Goal: Information Seeking & Learning: Check status

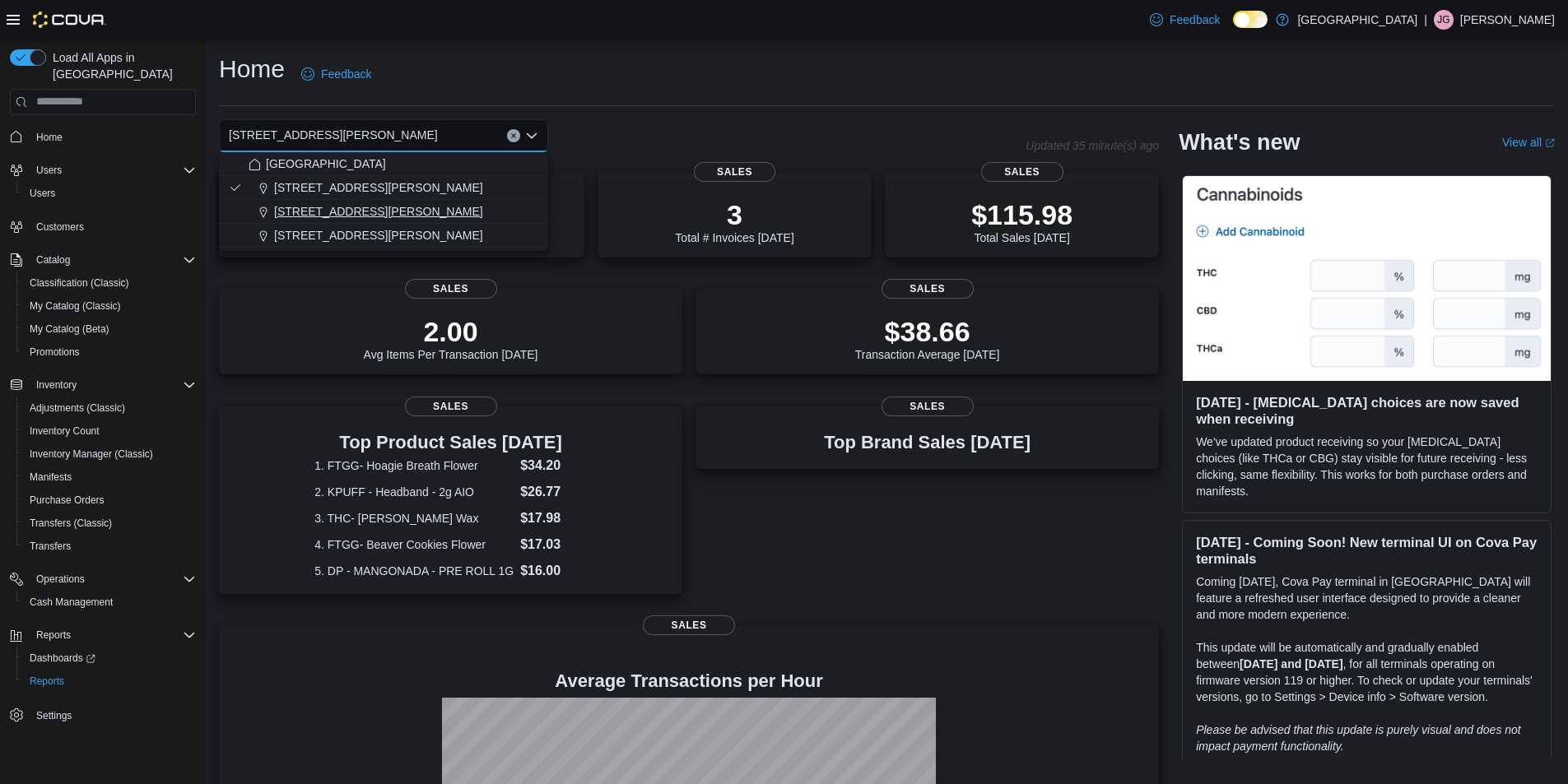
click at [360, 203] on button "[STREET_ADDRESS][PERSON_NAME]" at bounding box center [383, 212] width 329 height 24
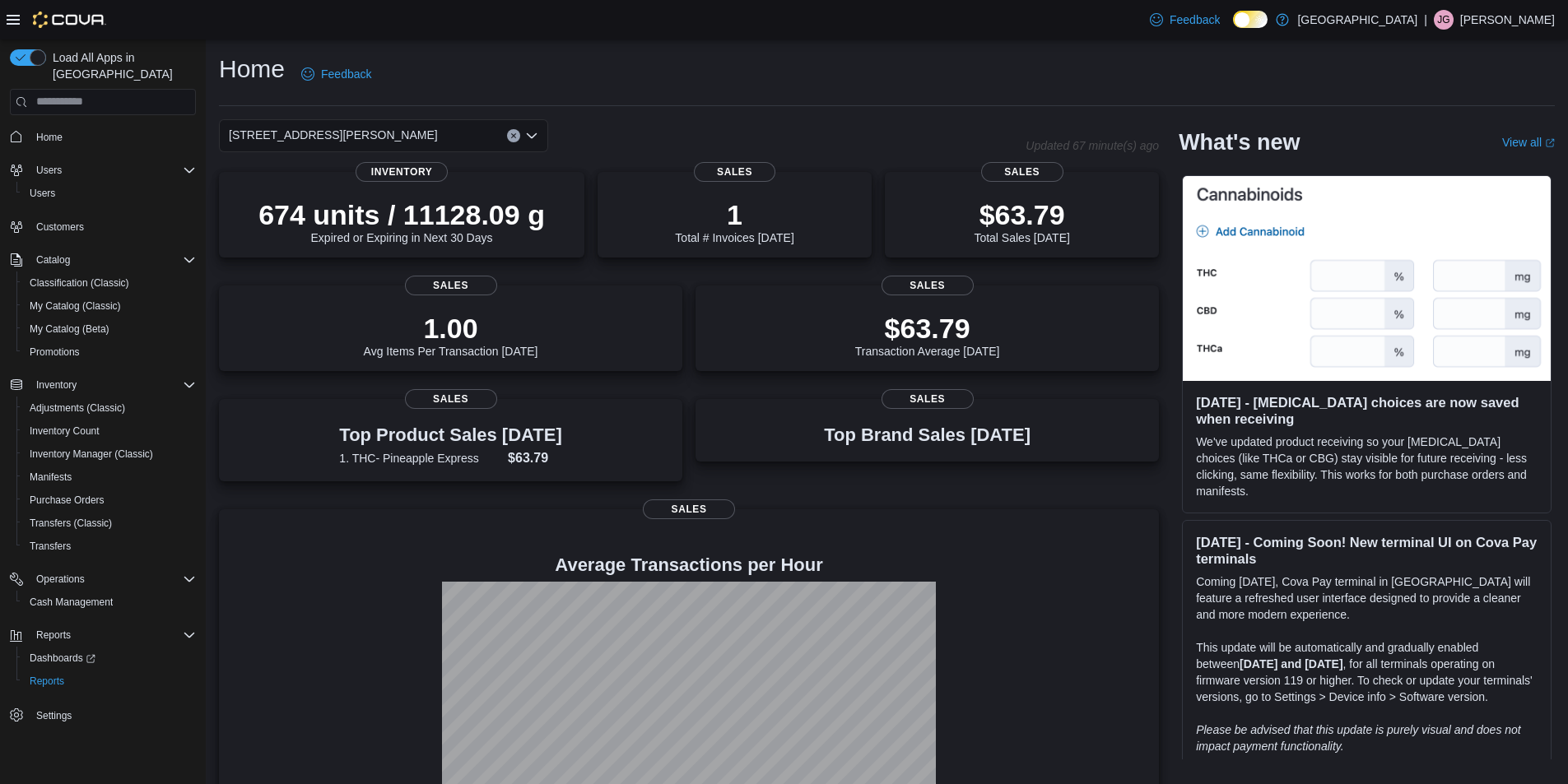
click at [396, 133] on div "[STREET_ADDRESS][PERSON_NAME] Selected. [STREET_ADDRESS][PERSON_NAME]. Press Ba…" at bounding box center [383, 135] width 329 height 33
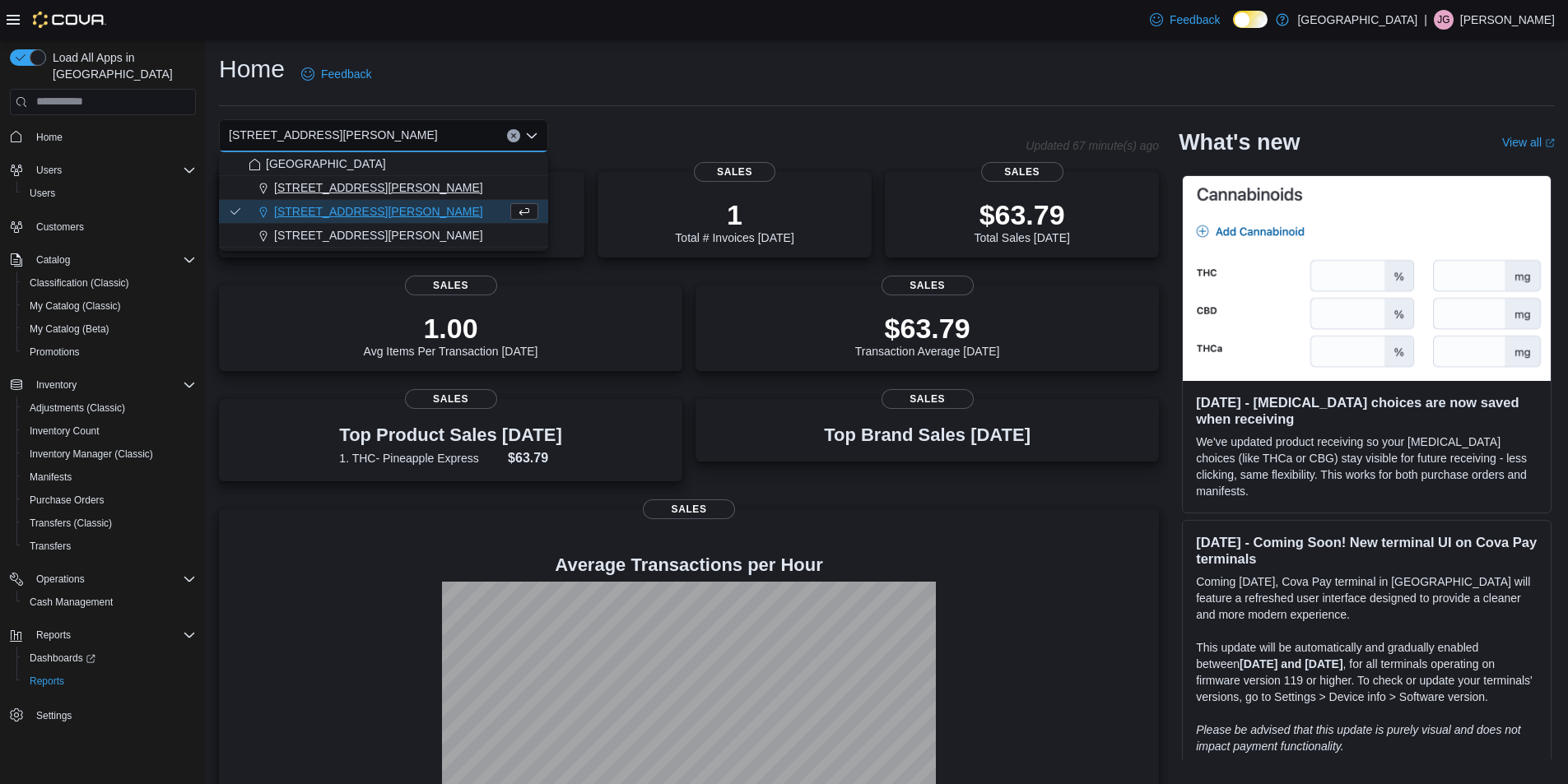
click at [360, 181] on span "[STREET_ADDRESS][PERSON_NAME]" at bounding box center [378, 188] width 209 height 17
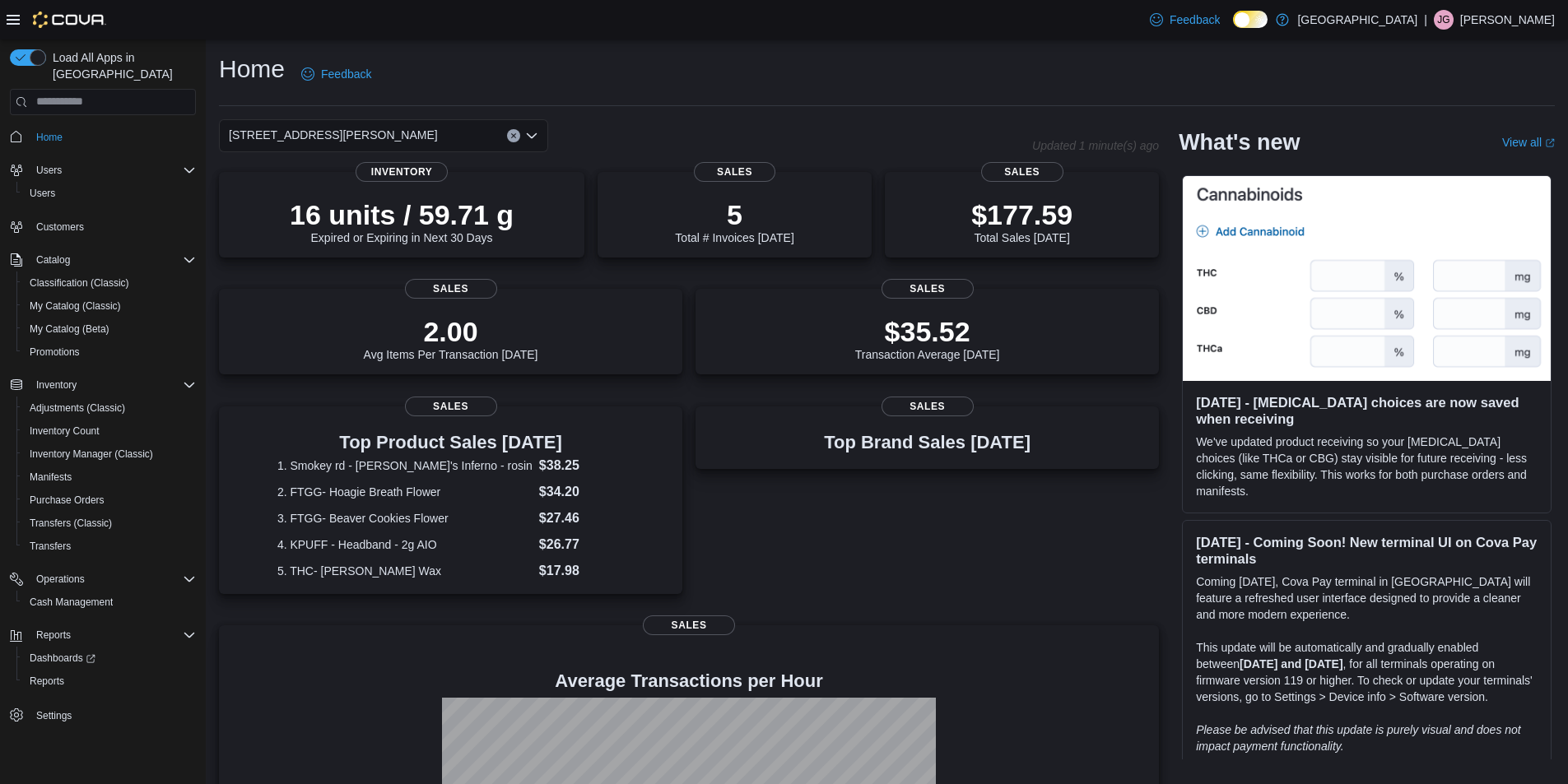
click at [401, 126] on div "[STREET_ADDRESS][PERSON_NAME]" at bounding box center [383, 135] width 329 height 33
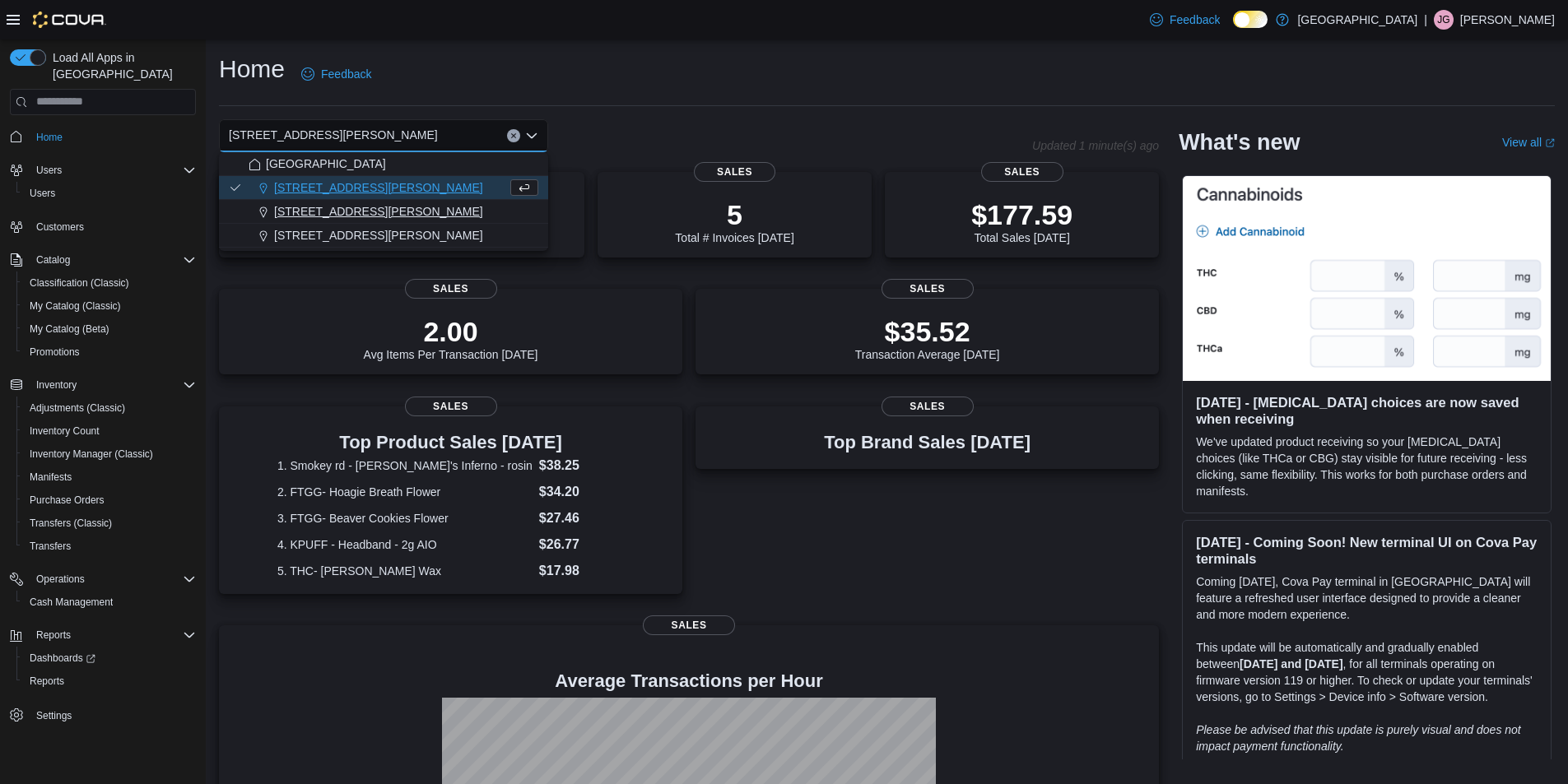
click at [372, 209] on span "[STREET_ADDRESS][PERSON_NAME]" at bounding box center [378, 212] width 209 height 17
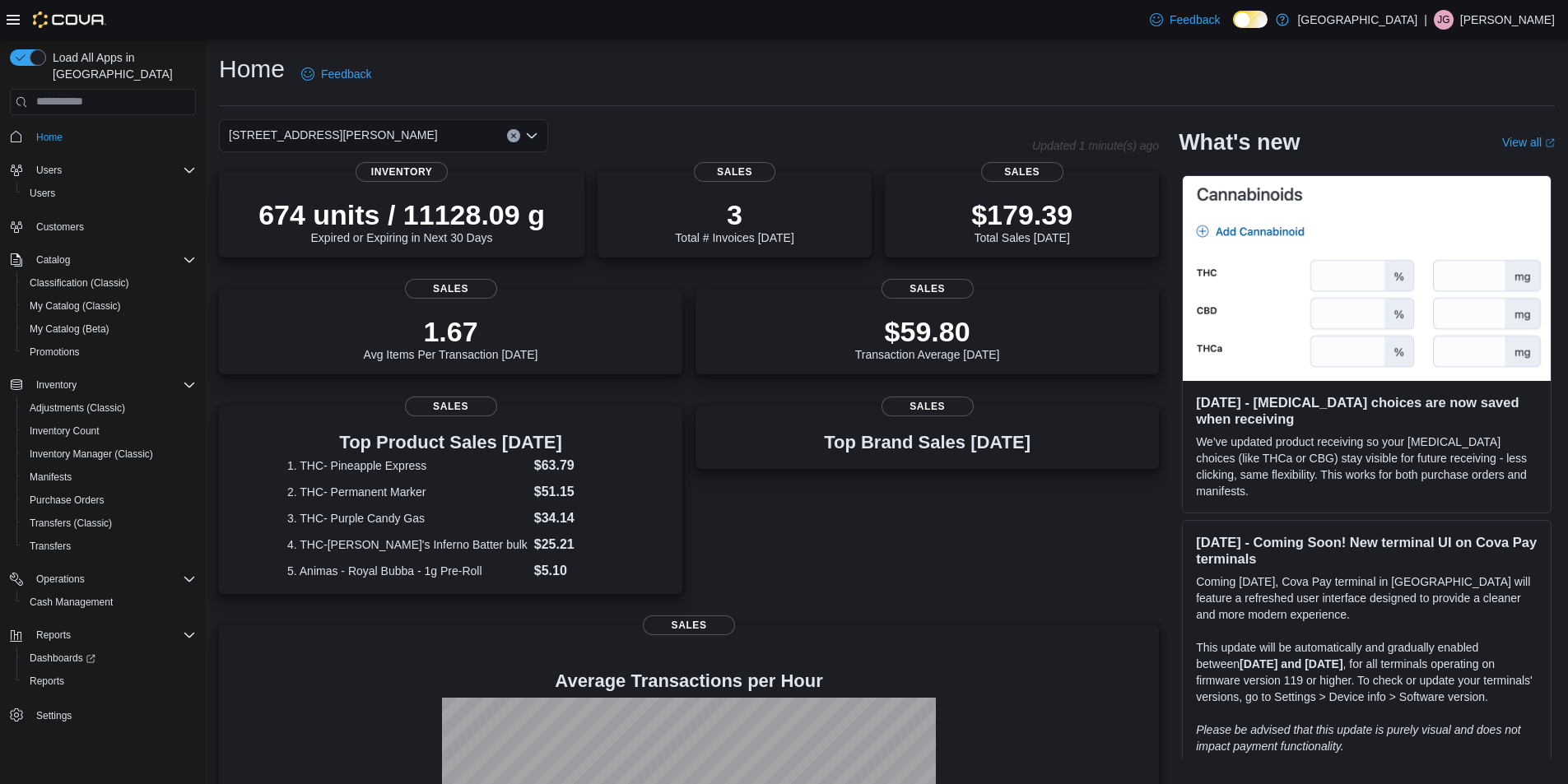
click at [385, 135] on div "200 South Solano Drive Combo box. Selected. 200 South Solano Drive. Press Backs…" at bounding box center [383, 135] width 329 height 33
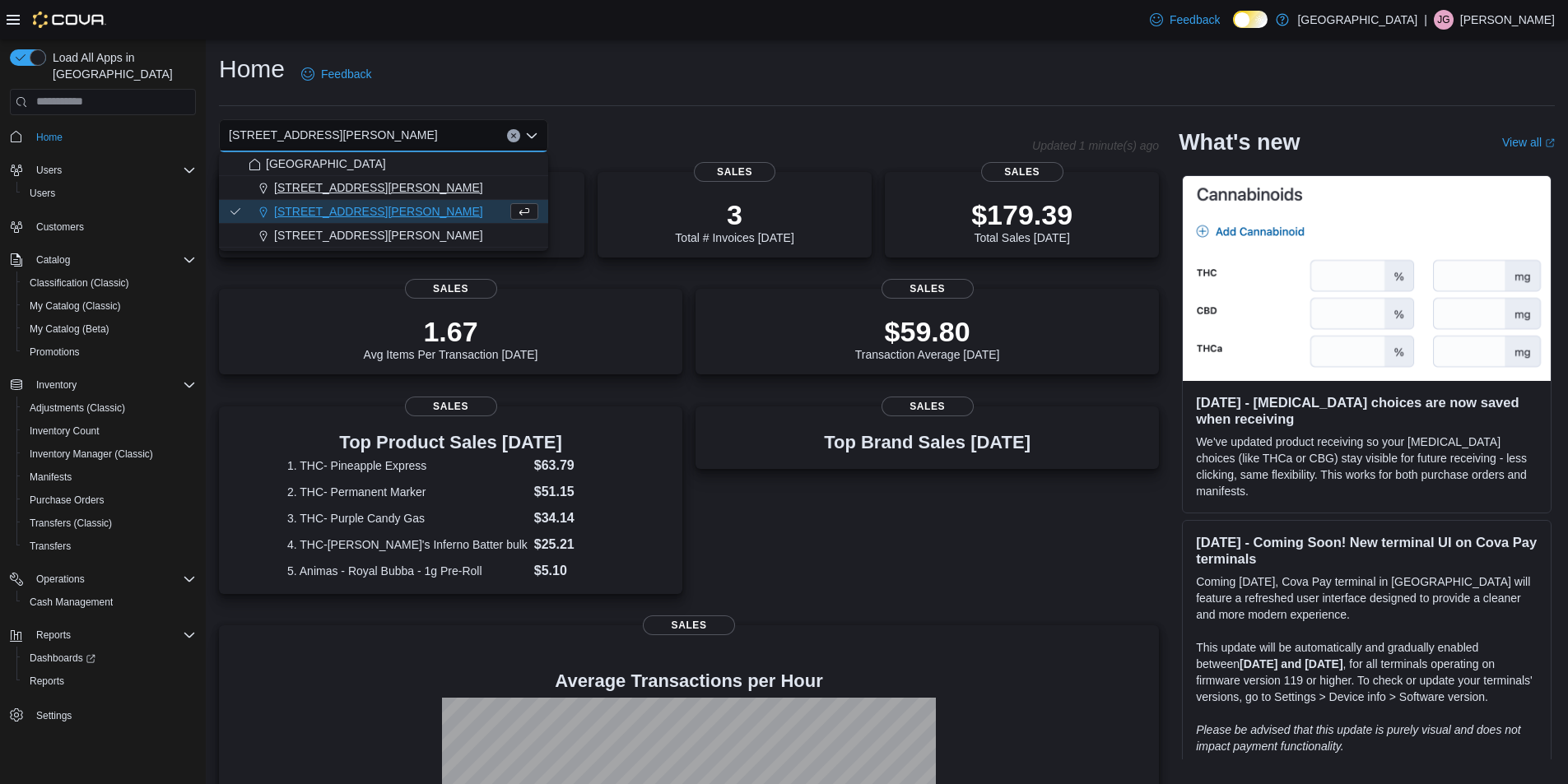
click at [383, 187] on div "[STREET_ADDRESS][PERSON_NAME]" at bounding box center [394, 188] width 289 height 17
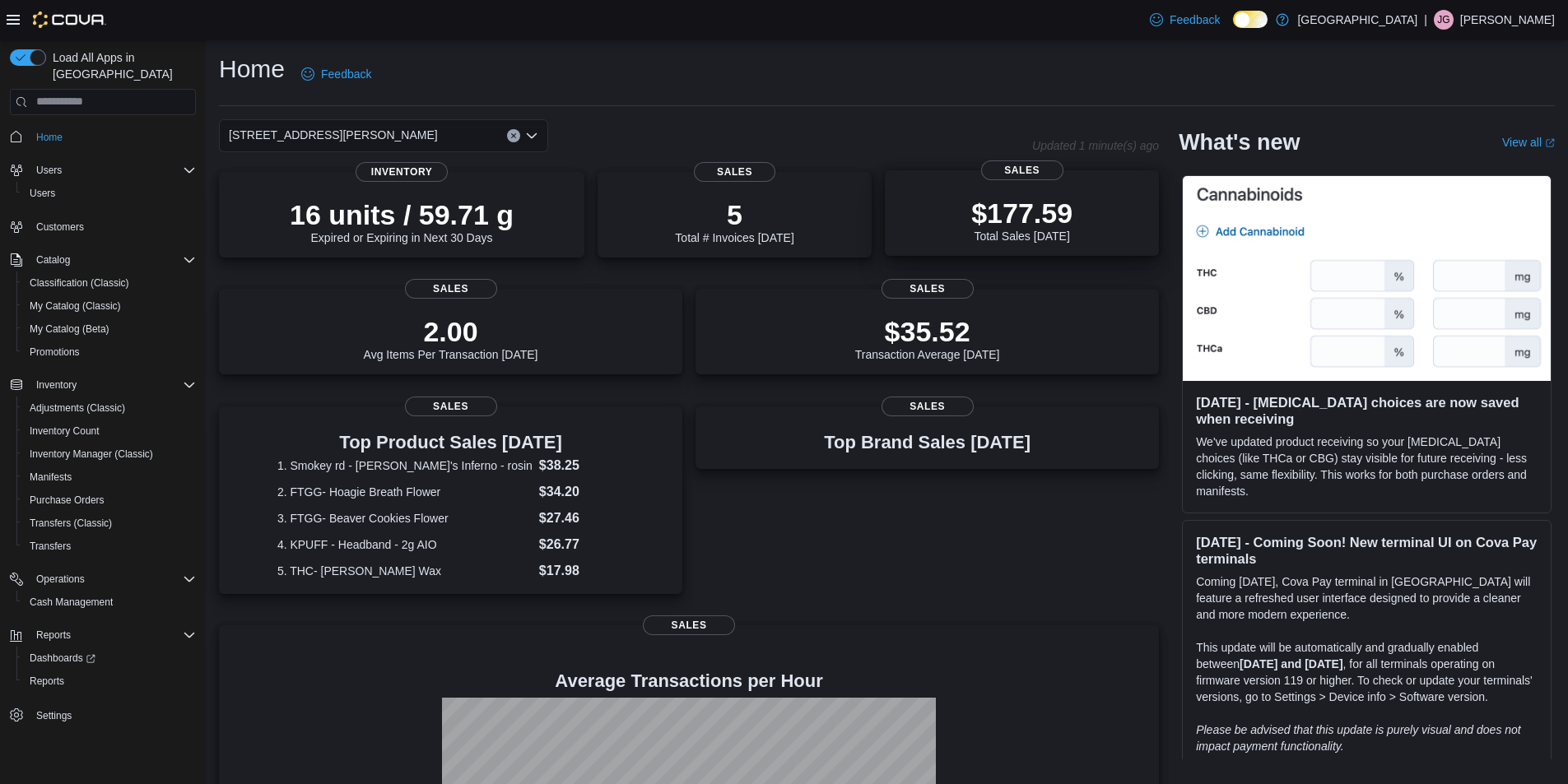
click at [1058, 213] on p "$177.59" at bounding box center [1021, 213] width 101 height 33
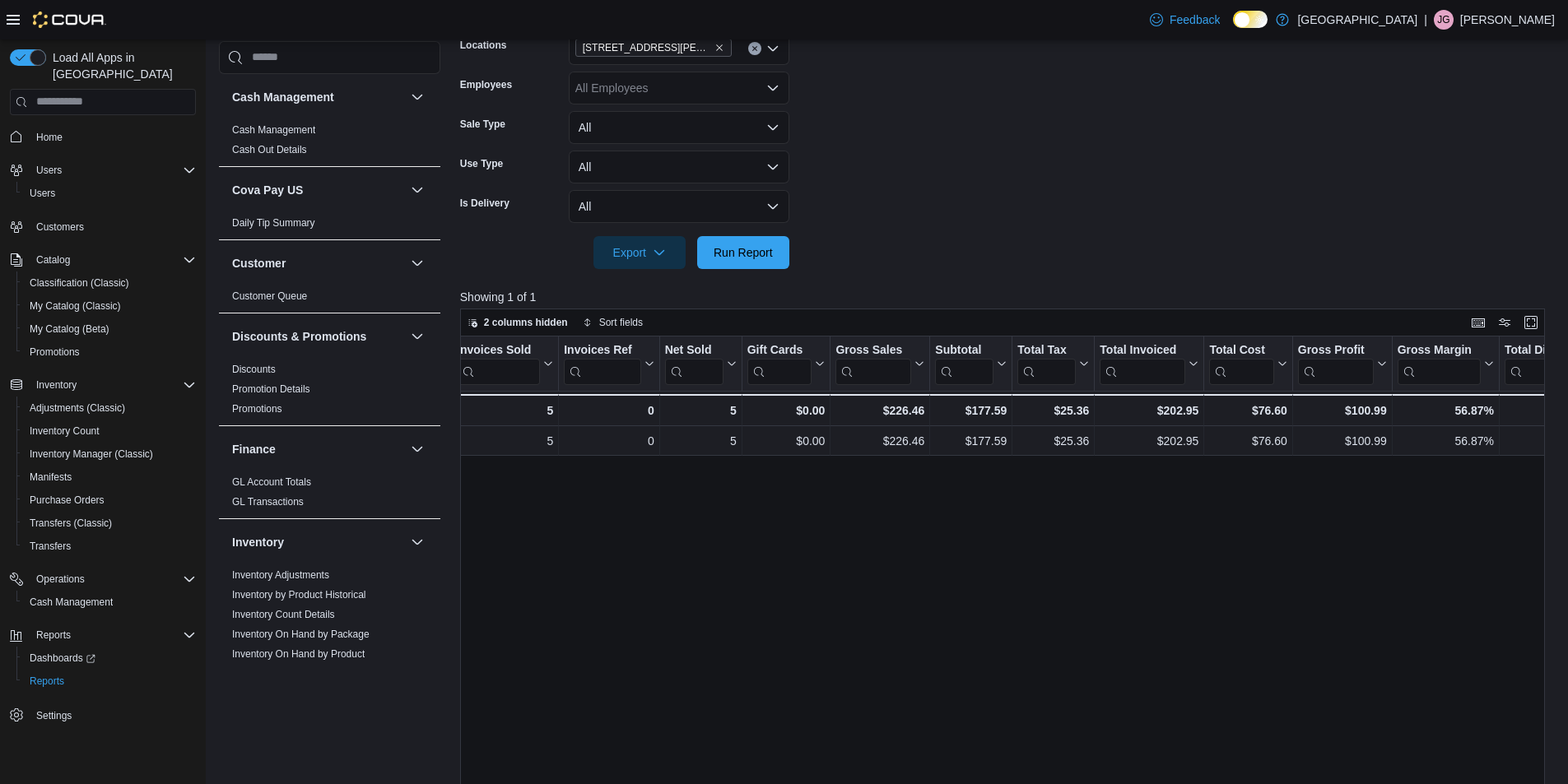
scroll to position [219, 0]
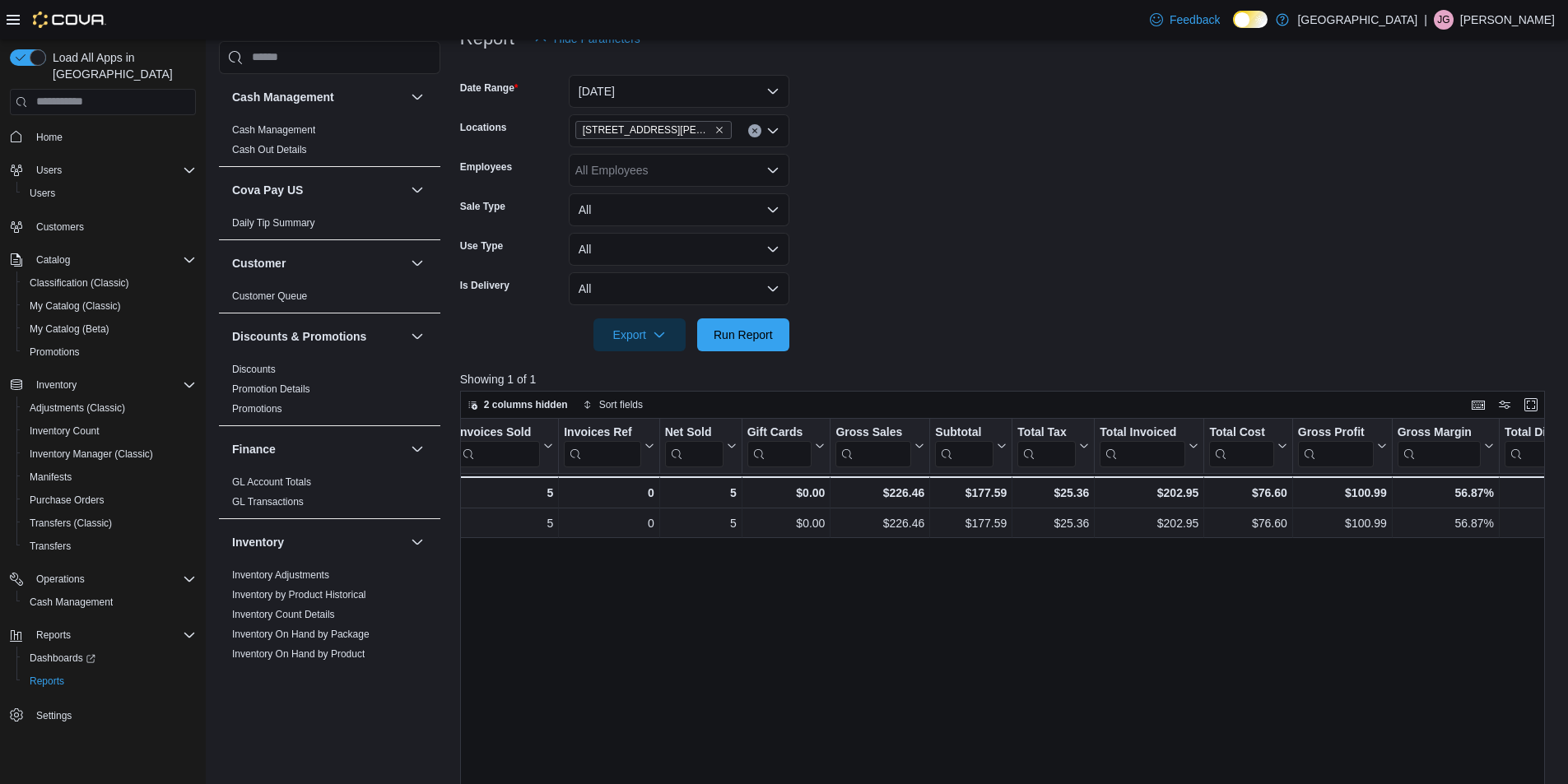
click at [758, 127] on button "Clear input" at bounding box center [754, 131] width 13 height 13
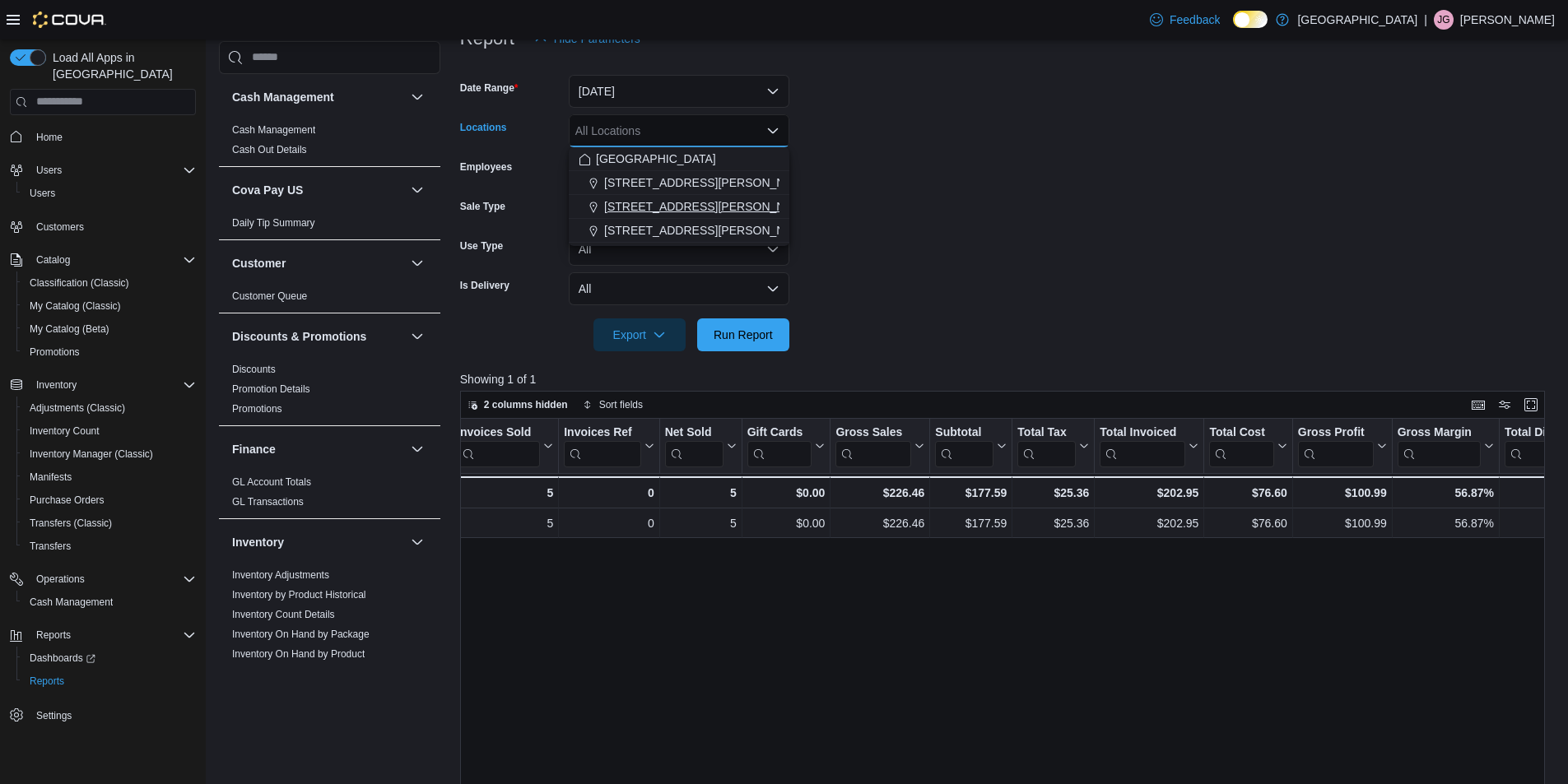
click at [695, 200] on span "[STREET_ADDRESS][PERSON_NAME]" at bounding box center [708, 206] width 209 height 17
click at [765, 336] on span "Run Report" at bounding box center [743, 334] width 59 height 17
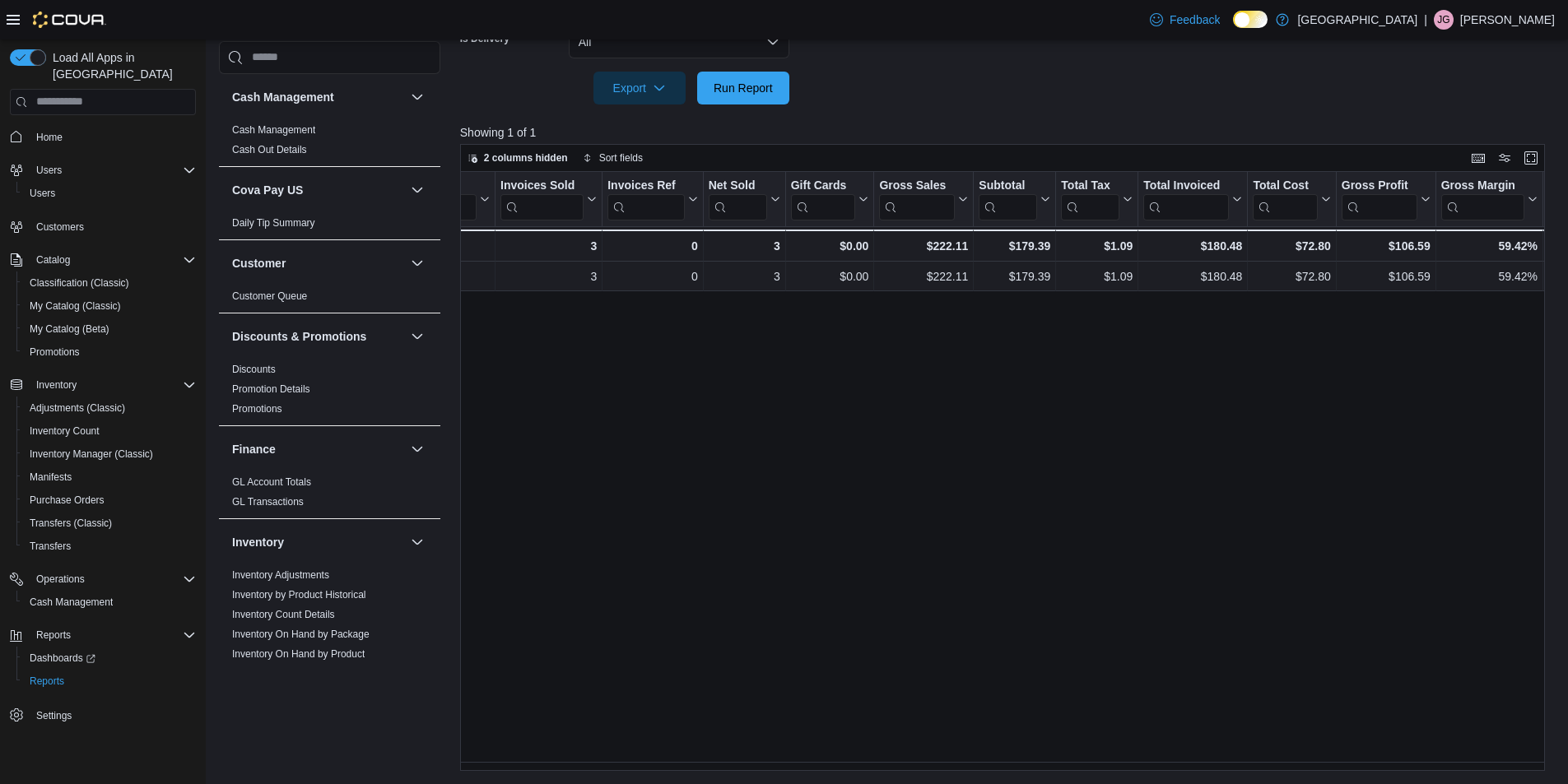
scroll to position [0, 88]
click at [57, 131] on span "Home" at bounding box center [49, 137] width 27 height 13
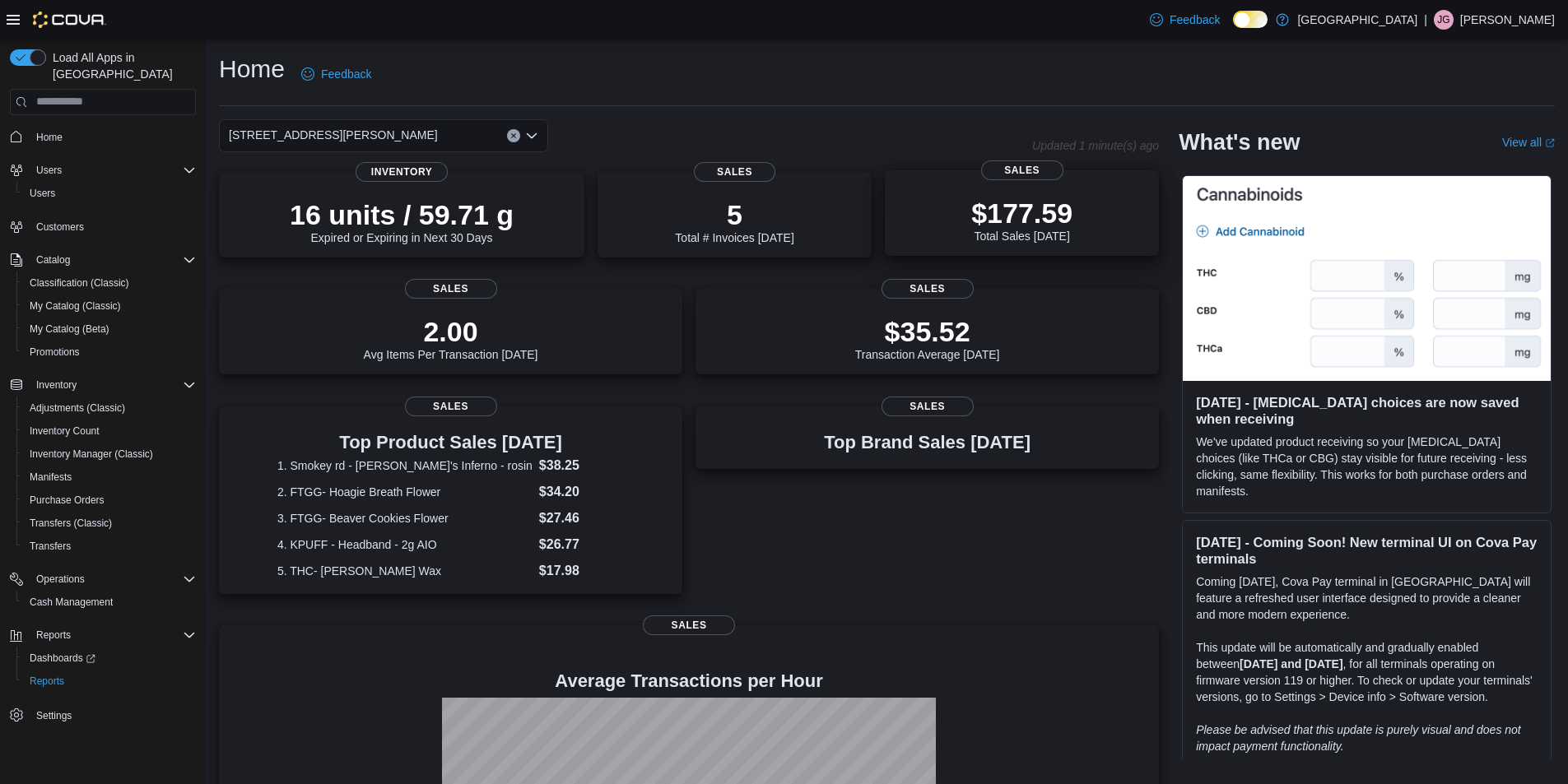
click at [1023, 203] on p "$177.59" at bounding box center [1021, 213] width 101 height 33
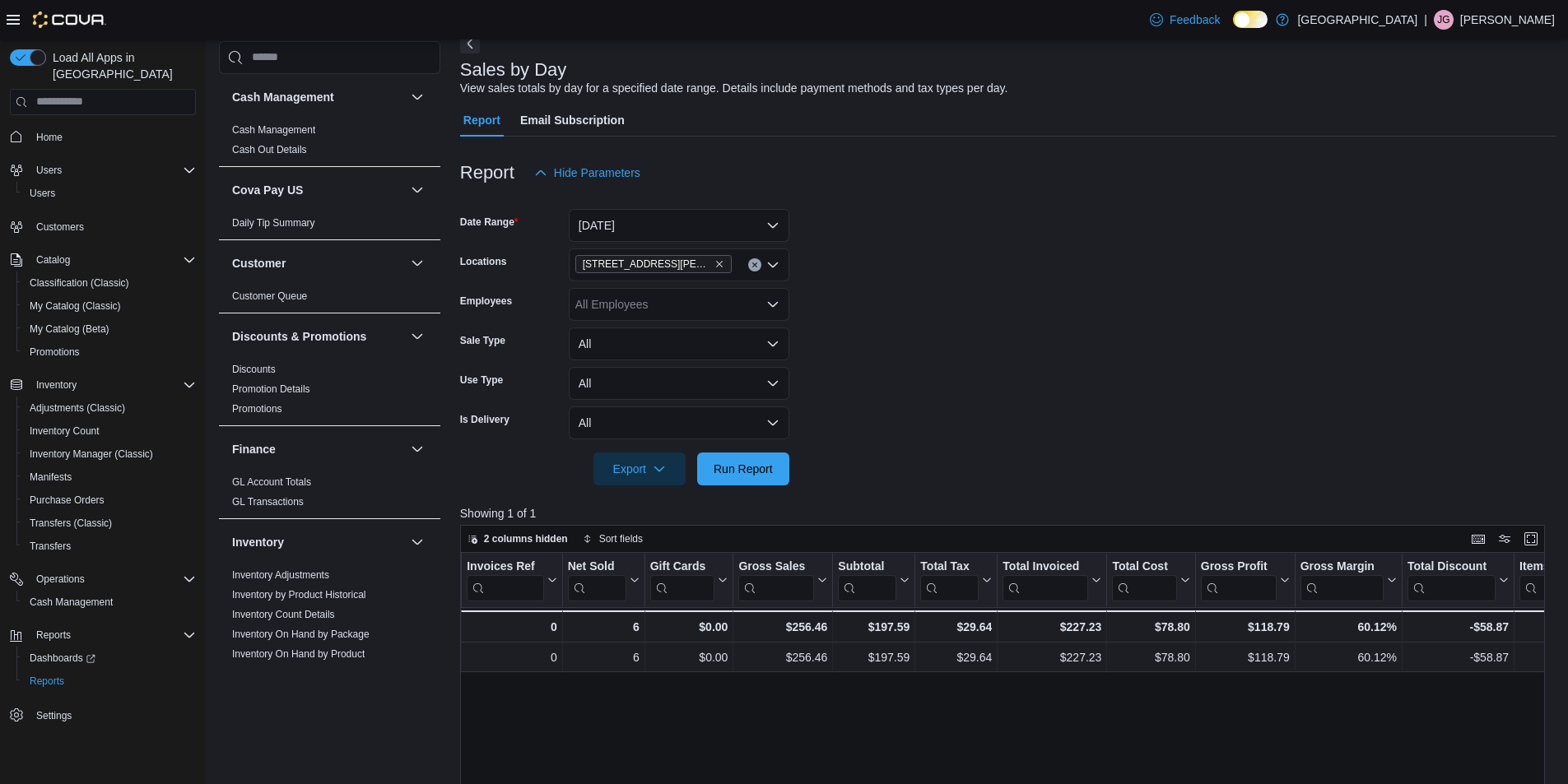
scroll to position [55, 0]
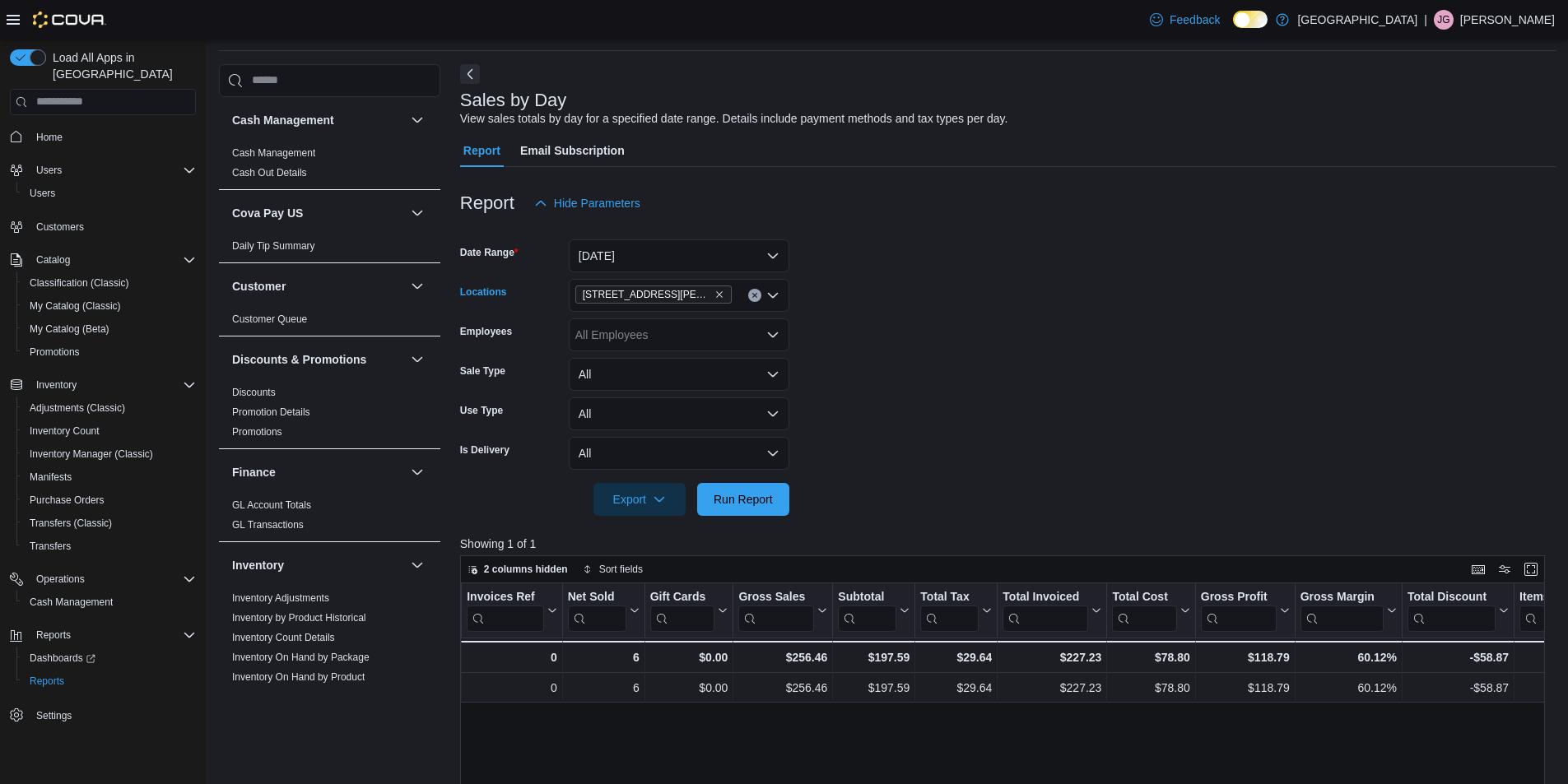
click at [753, 296] on icon "Clear input" at bounding box center [754, 295] width 4 height 4
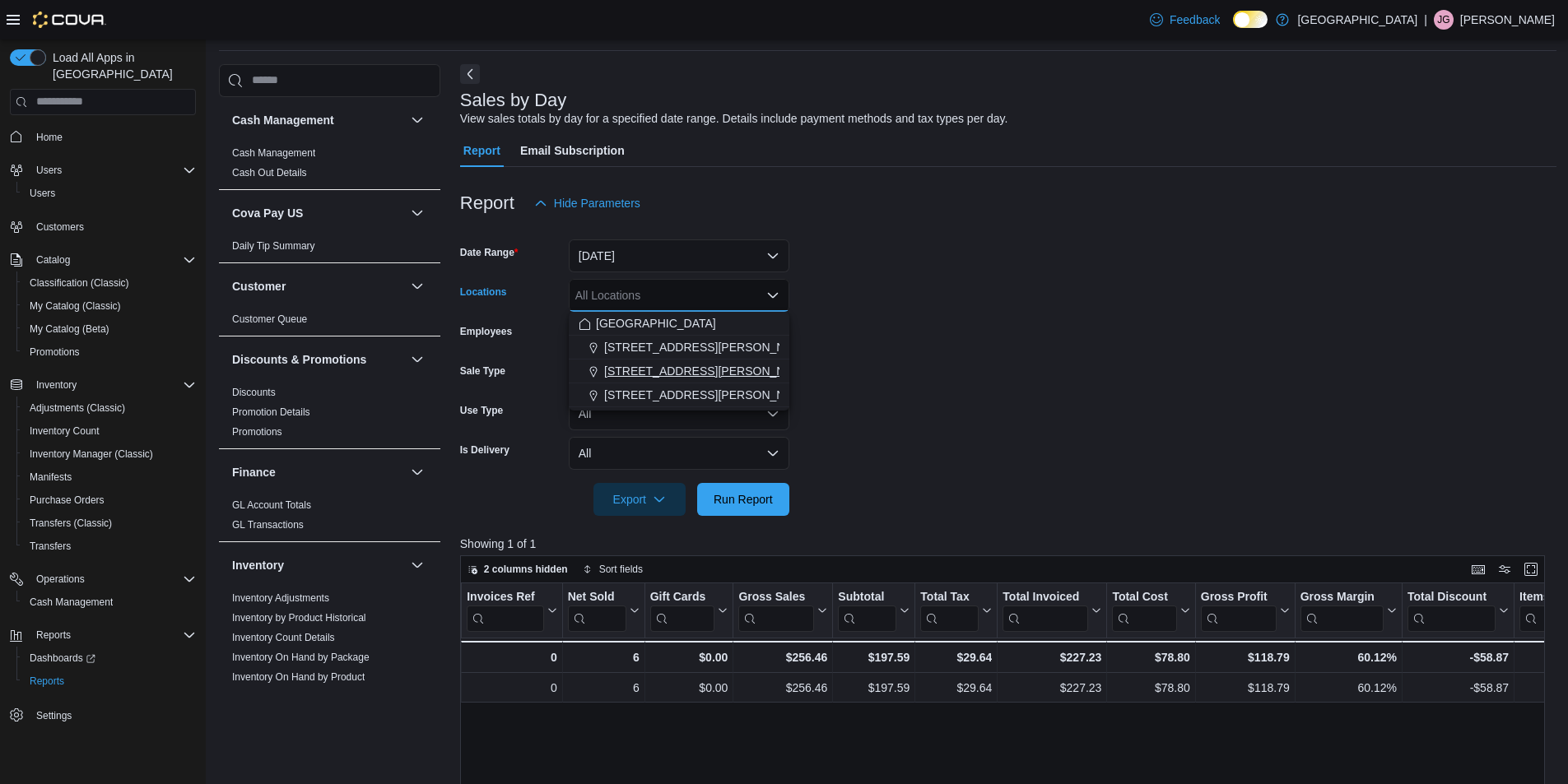
click at [678, 364] on span "[STREET_ADDRESS][PERSON_NAME]" at bounding box center [708, 371] width 209 height 17
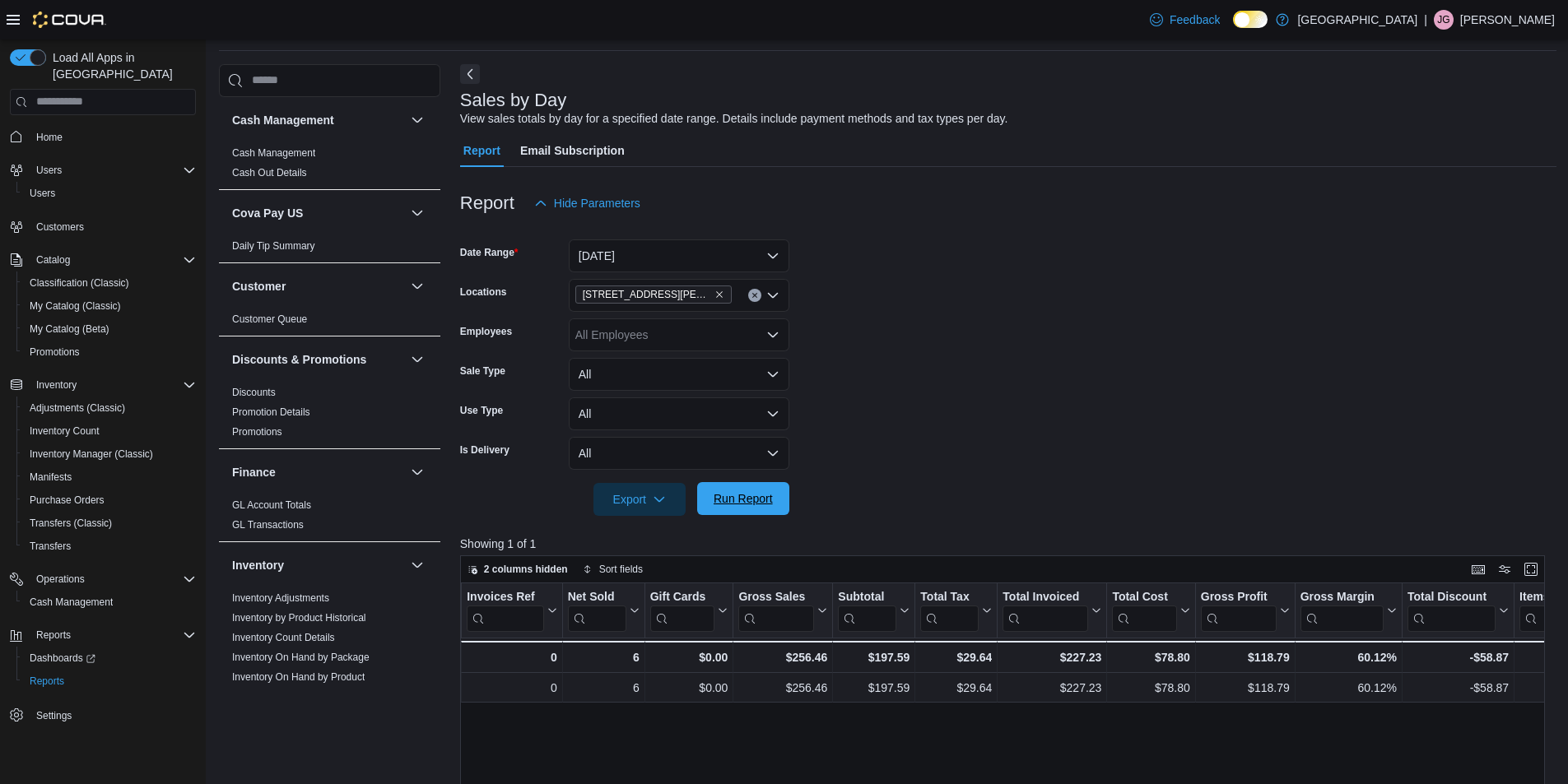
click at [745, 506] on span "Run Report" at bounding box center [743, 498] width 59 height 17
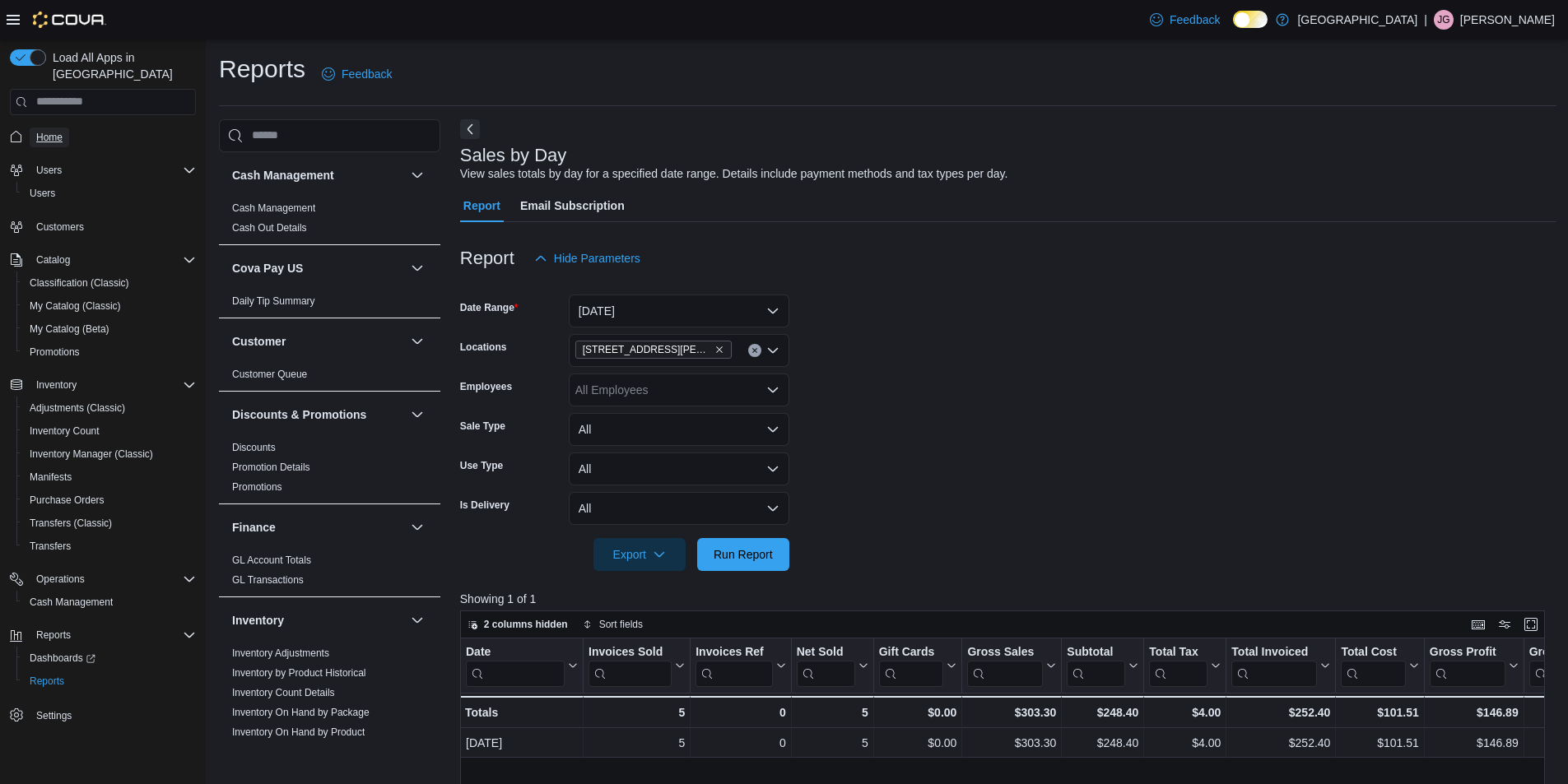
click at [55, 131] on span "Home" at bounding box center [49, 137] width 27 height 13
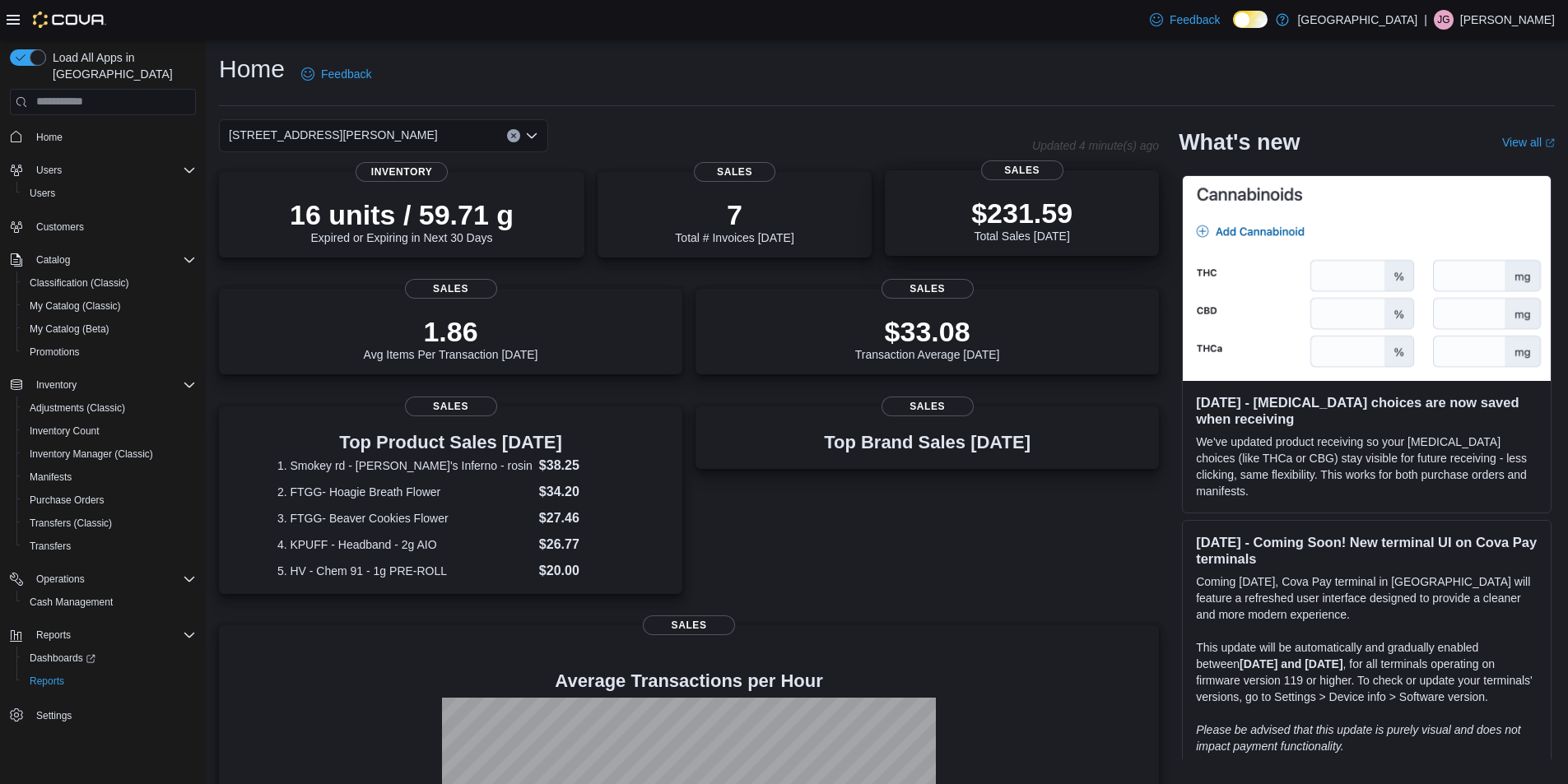
click at [1047, 221] on p "$231.59" at bounding box center [1021, 213] width 101 height 33
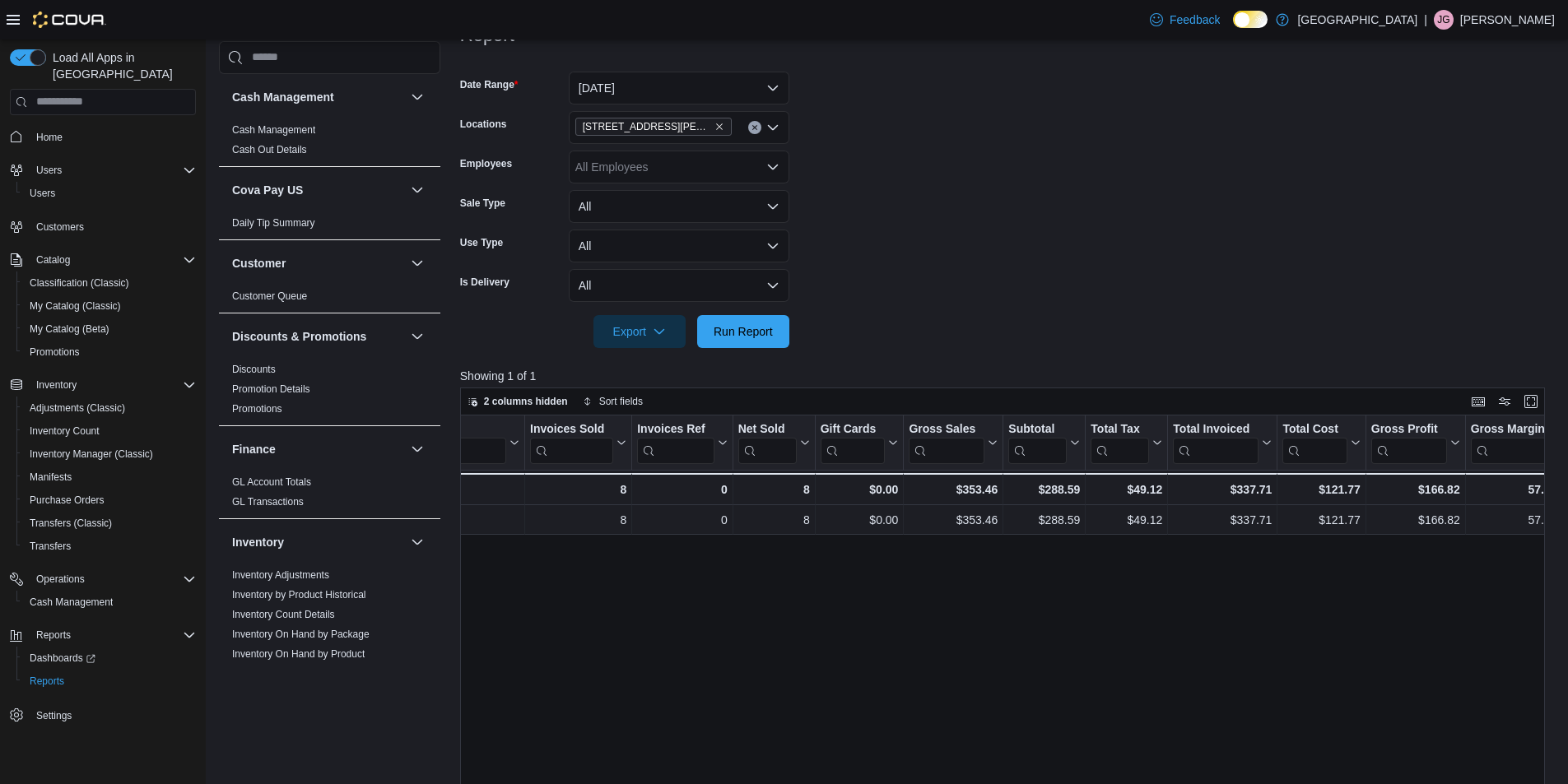
scroll to position [137, 0]
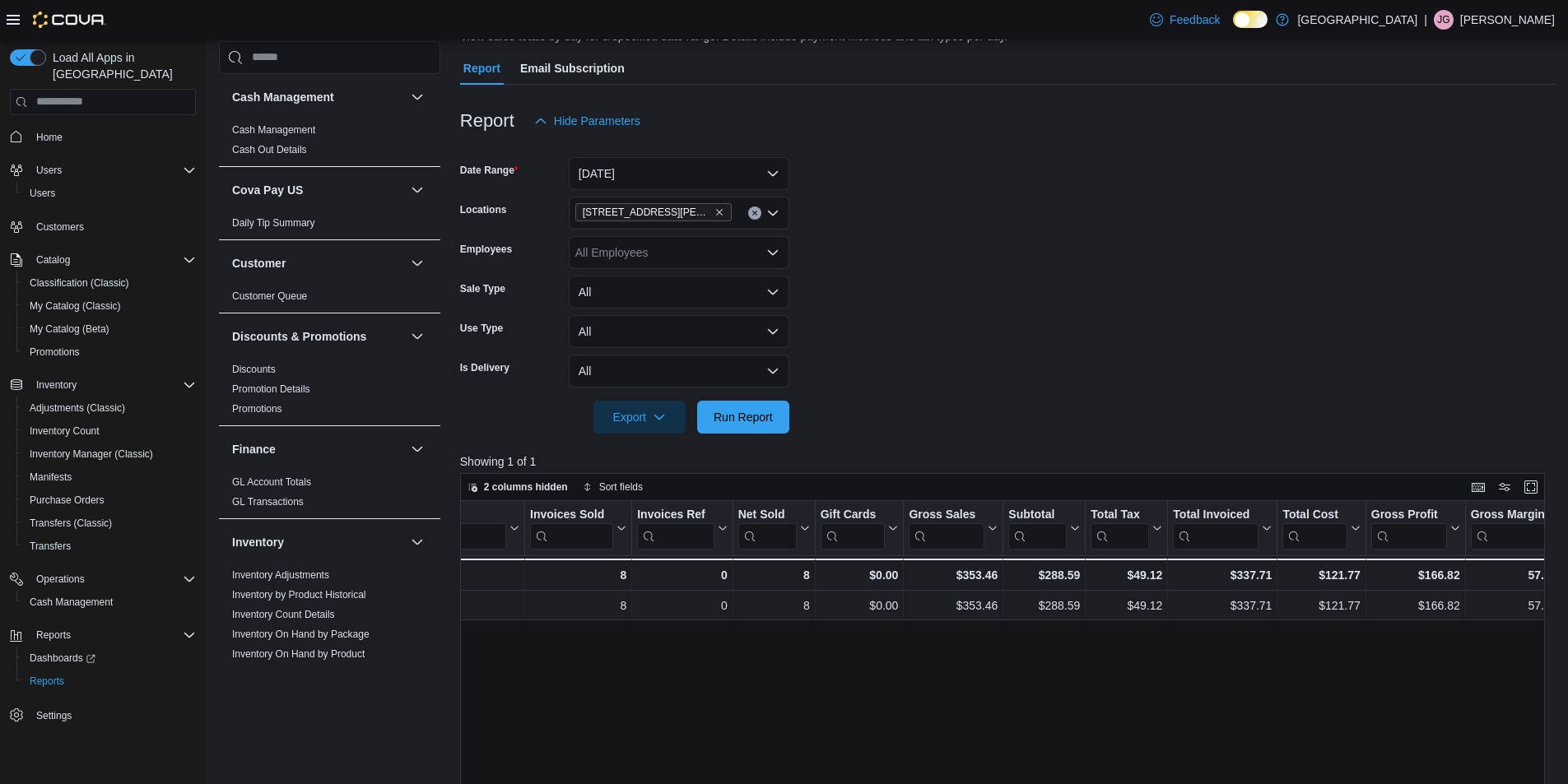
click at [754, 214] on icon "Clear input" at bounding box center [754, 213] width 4 height 4
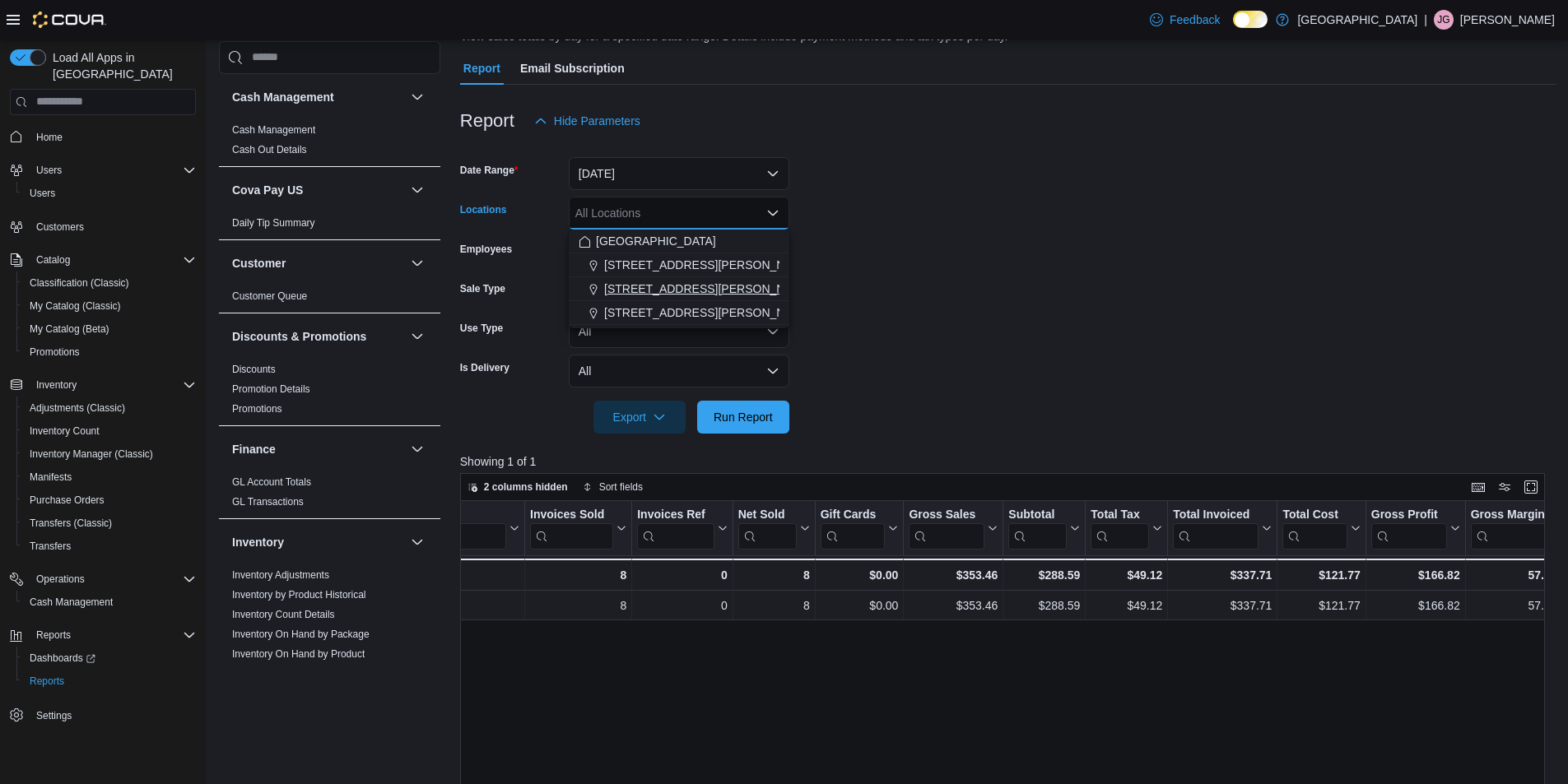
click at [694, 290] on span "[STREET_ADDRESS][PERSON_NAME]" at bounding box center [708, 288] width 209 height 17
click at [763, 415] on span "Run Report" at bounding box center [743, 416] width 59 height 17
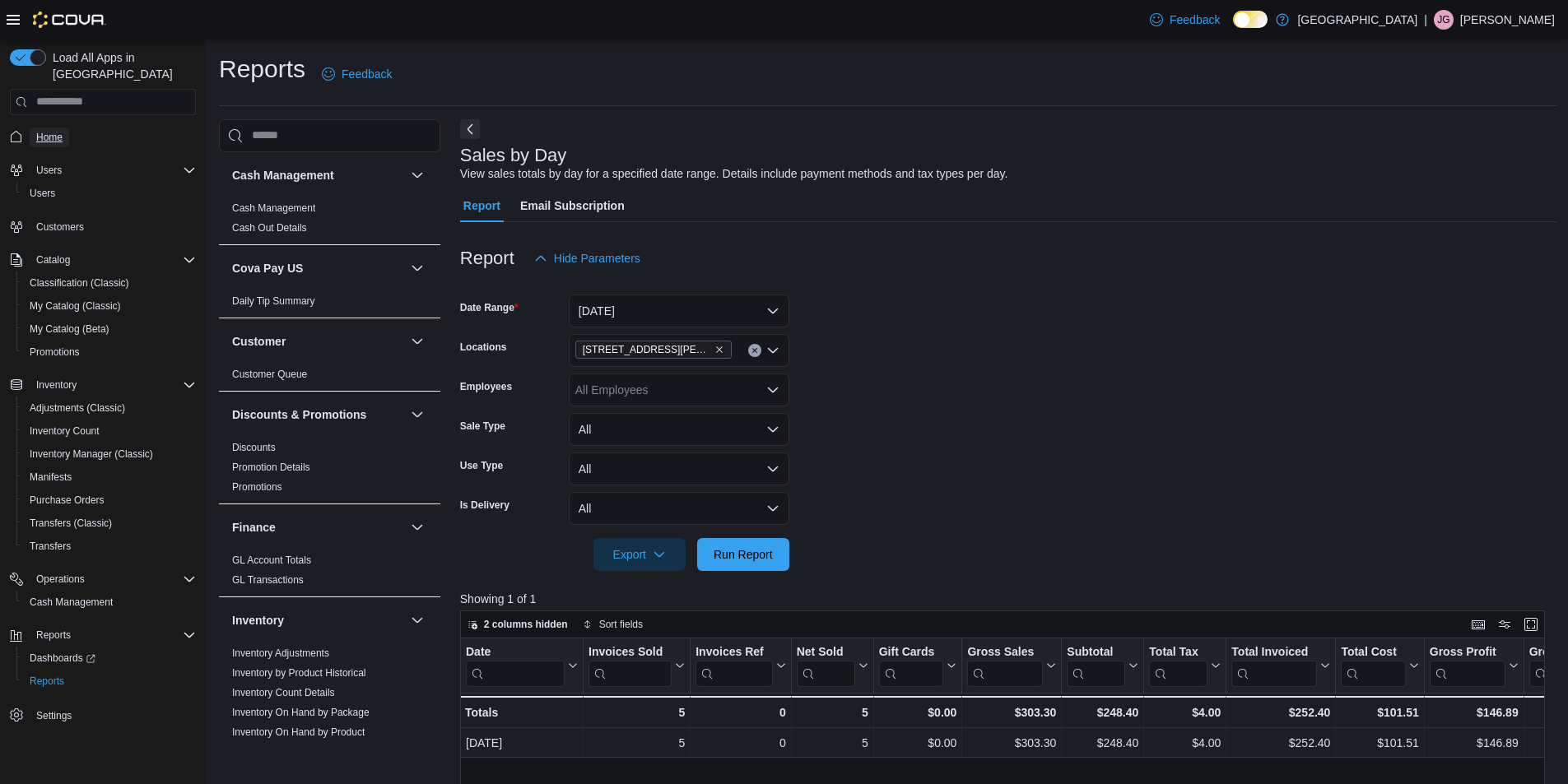
click at [65, 127] on link "Home" at bounding box center [49, 136] width 40 height 19
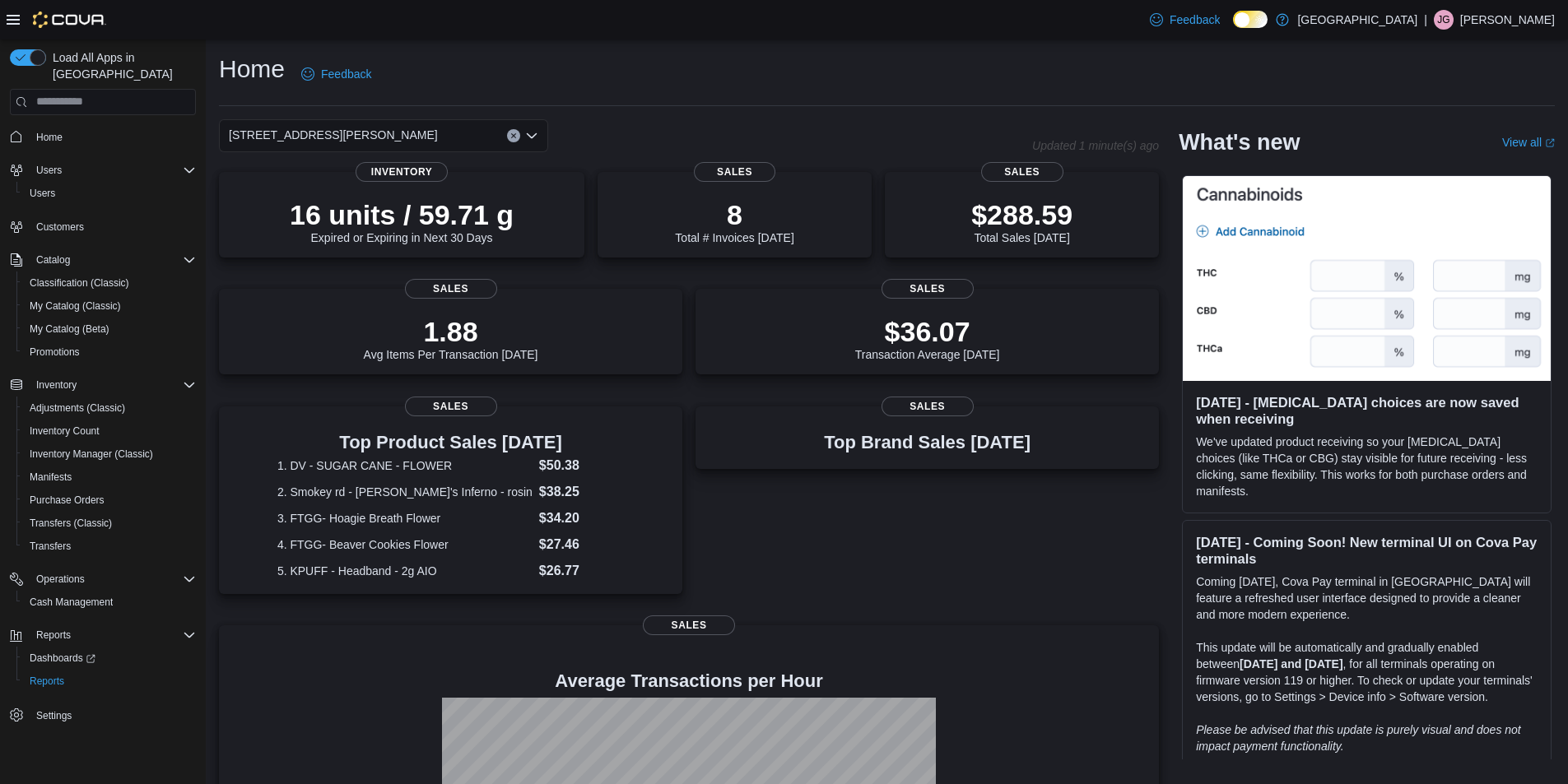
click at [518, 135] on button "Clear input" at bounding box center [513, 135] width 13 height 13
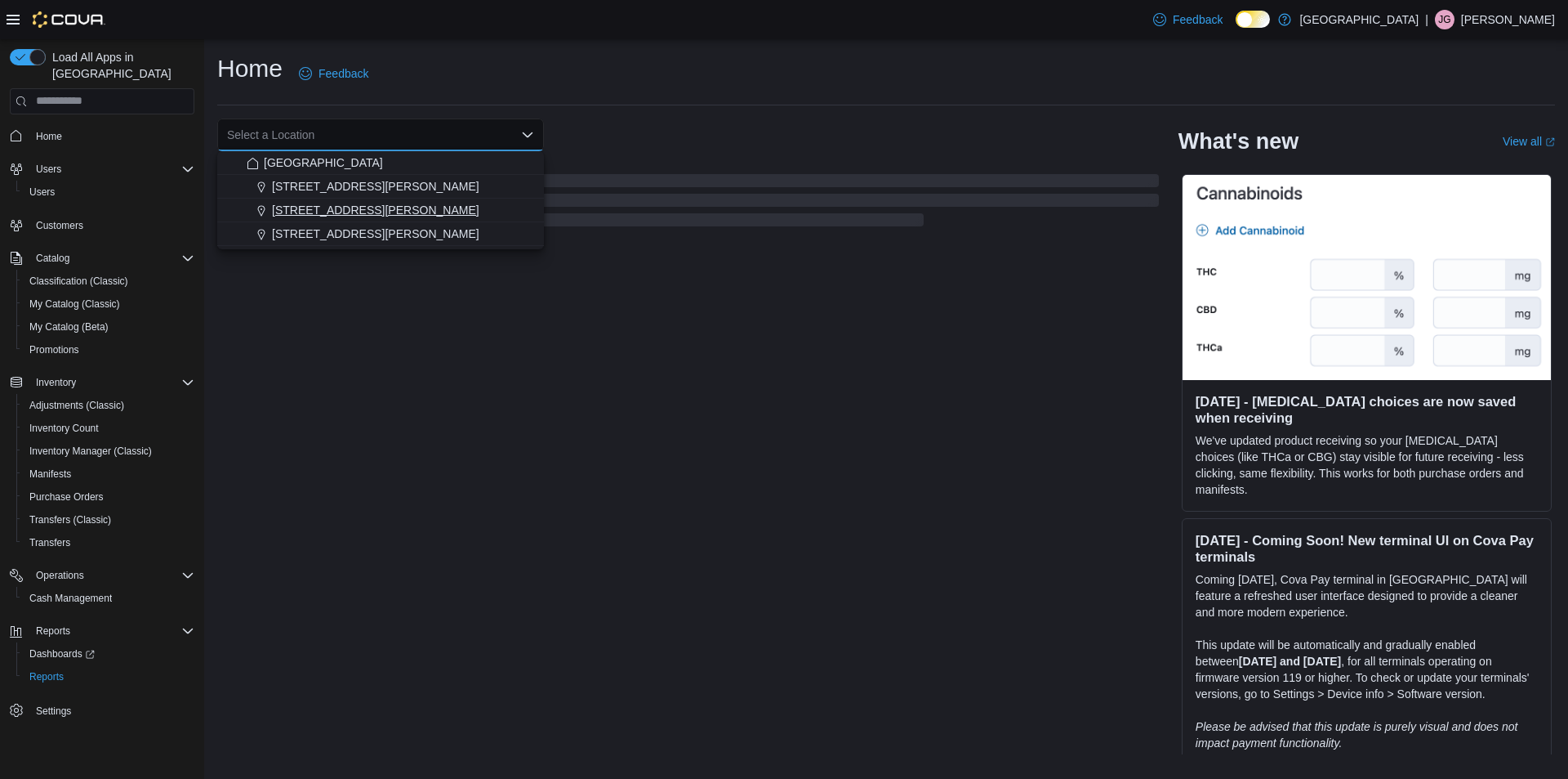
click at [380, 203] on span "[STREET_ADDRESS][PERSON_NAME]" at bounding box center [375, 211] width 208 height 16
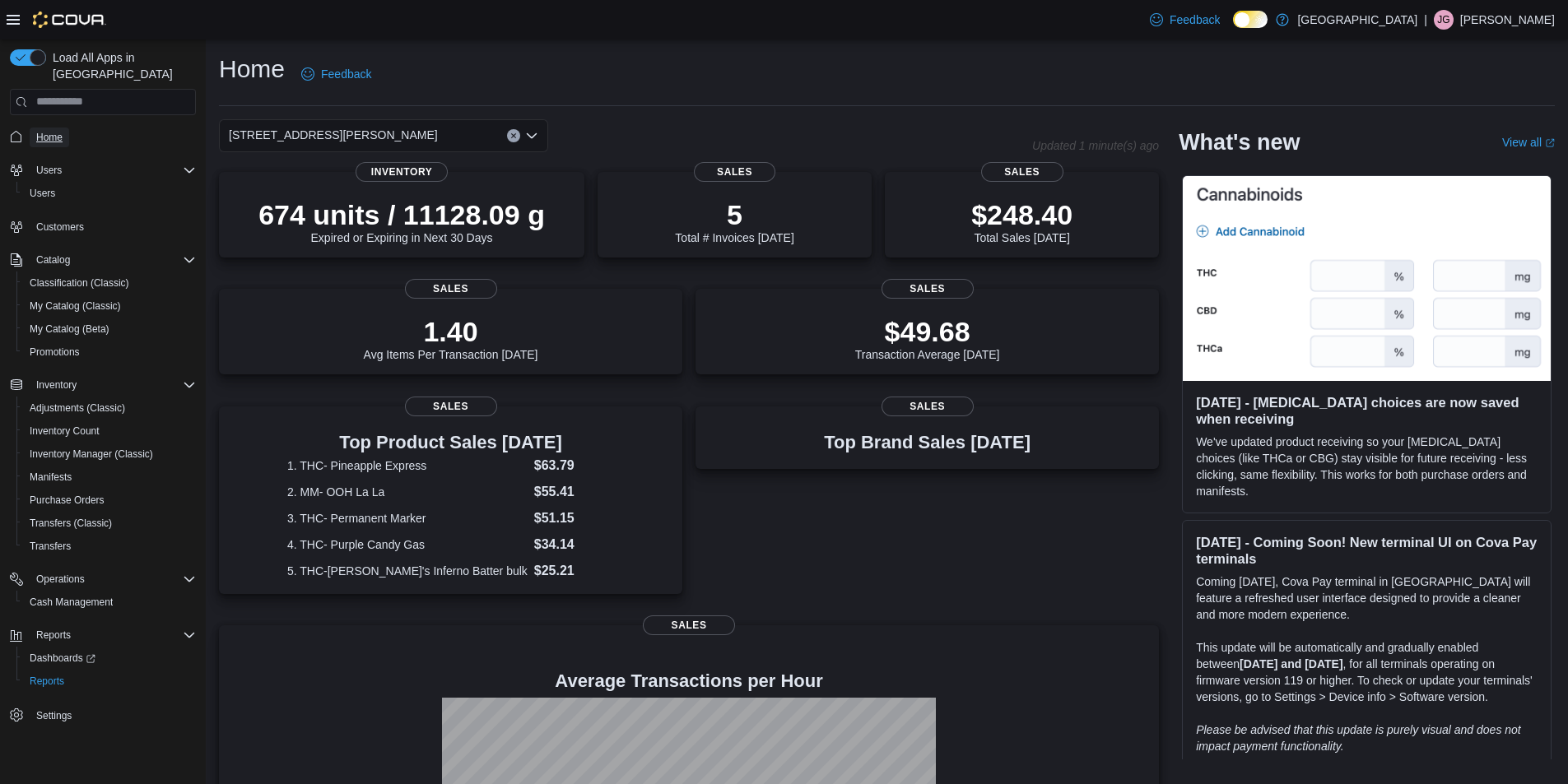
click at [47, 131] on span "Home" at bounding box center [49, 137] width 27 height 13
click at [486, 135] on div "[STREET_ADDRESS][PERSON_NAME]" at bounding box center [383, 135] width 329 height 33
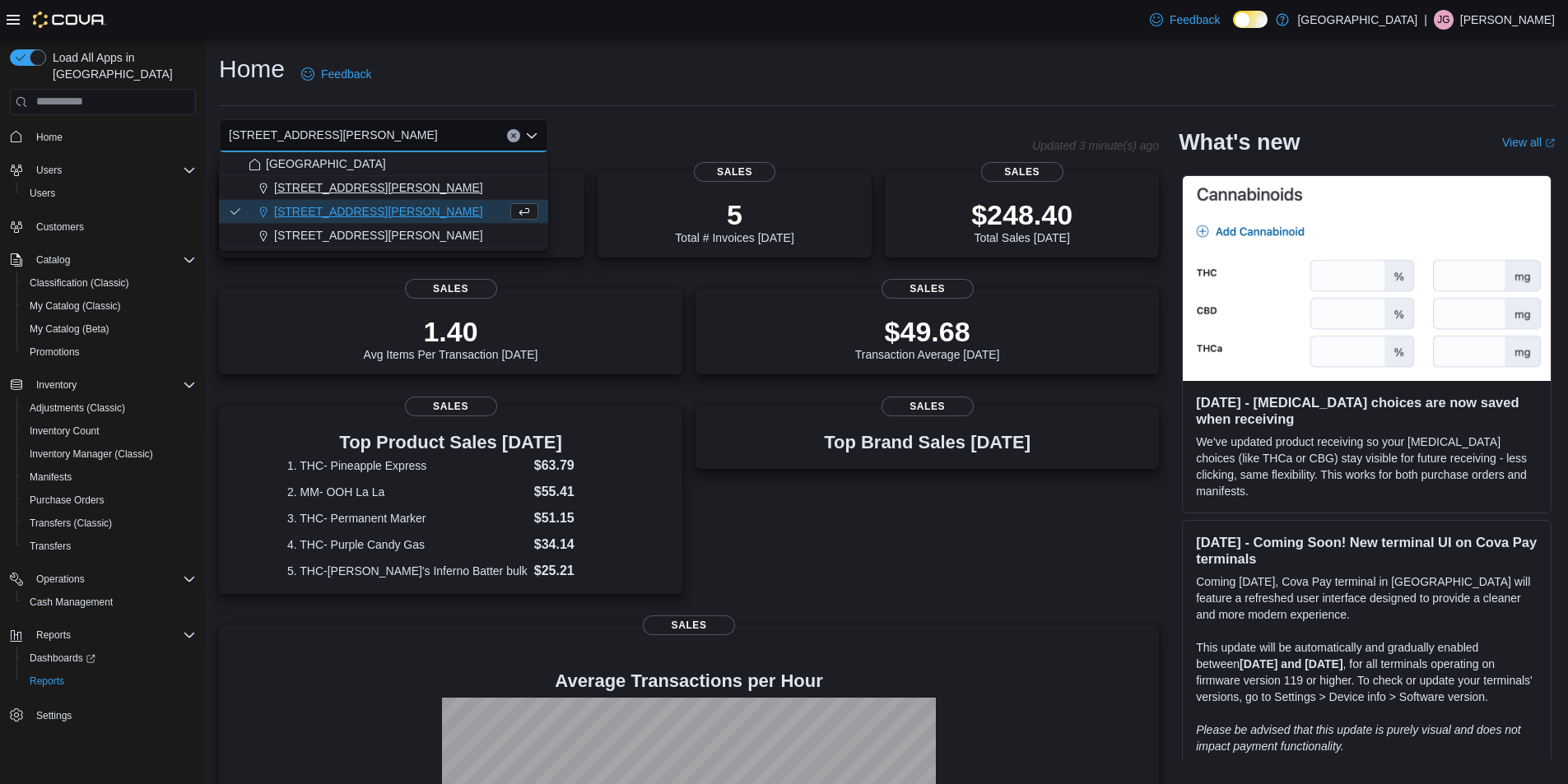
click at [456, 183] on div "[STREET_ADDRESS][PERSON_NAME]" at bounding box center [394, 188] width 289 height 17
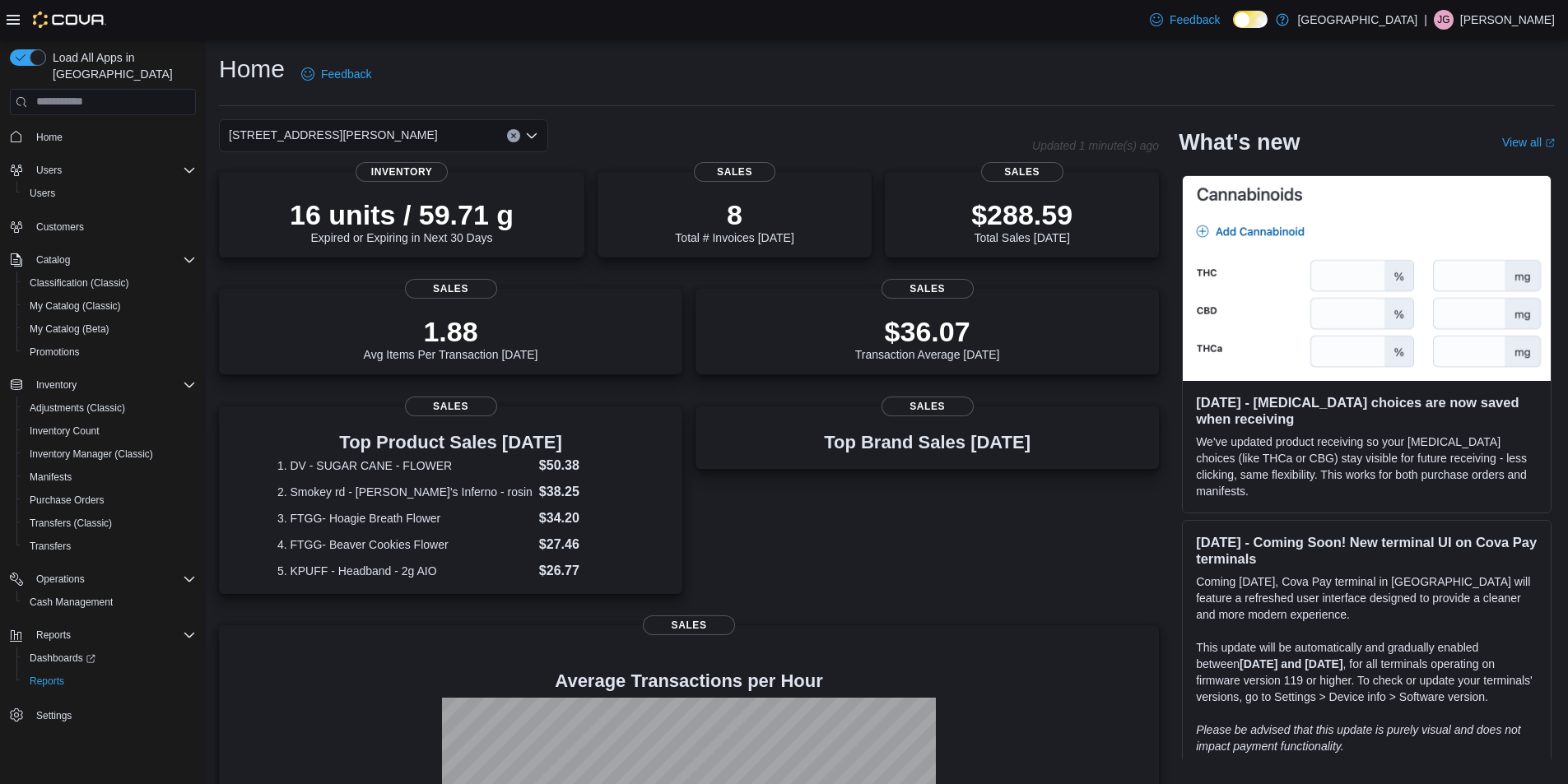
click at [479, 137] on div "[STREET_ADDRESS][PERSON_NAME]" at bounding box center [383, 135] width 329 height 33
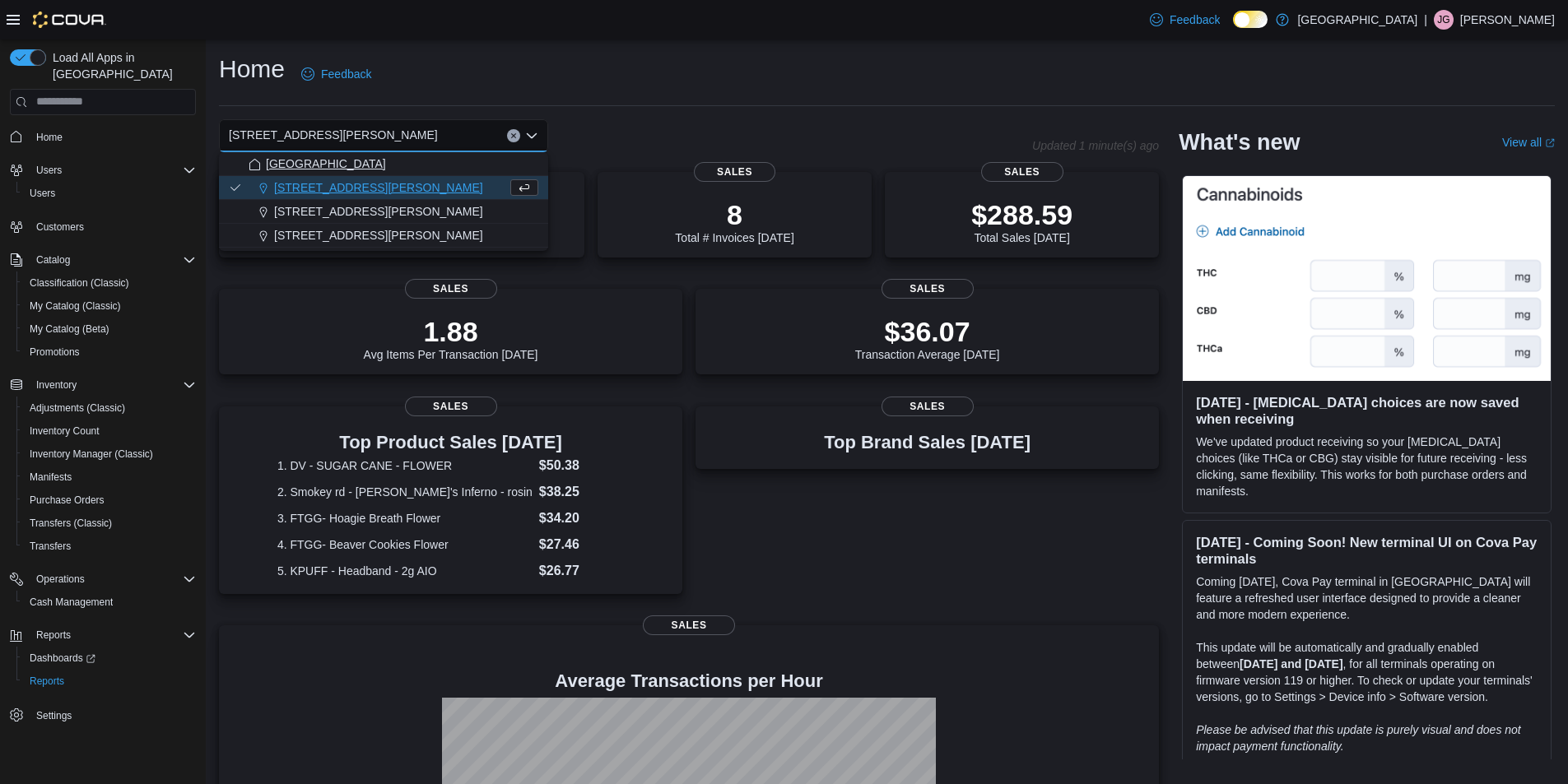
click at [435, 159] on div "[GEOGRAPHIC_DATA]" at bounding box center [394, 164] width 289 height 17
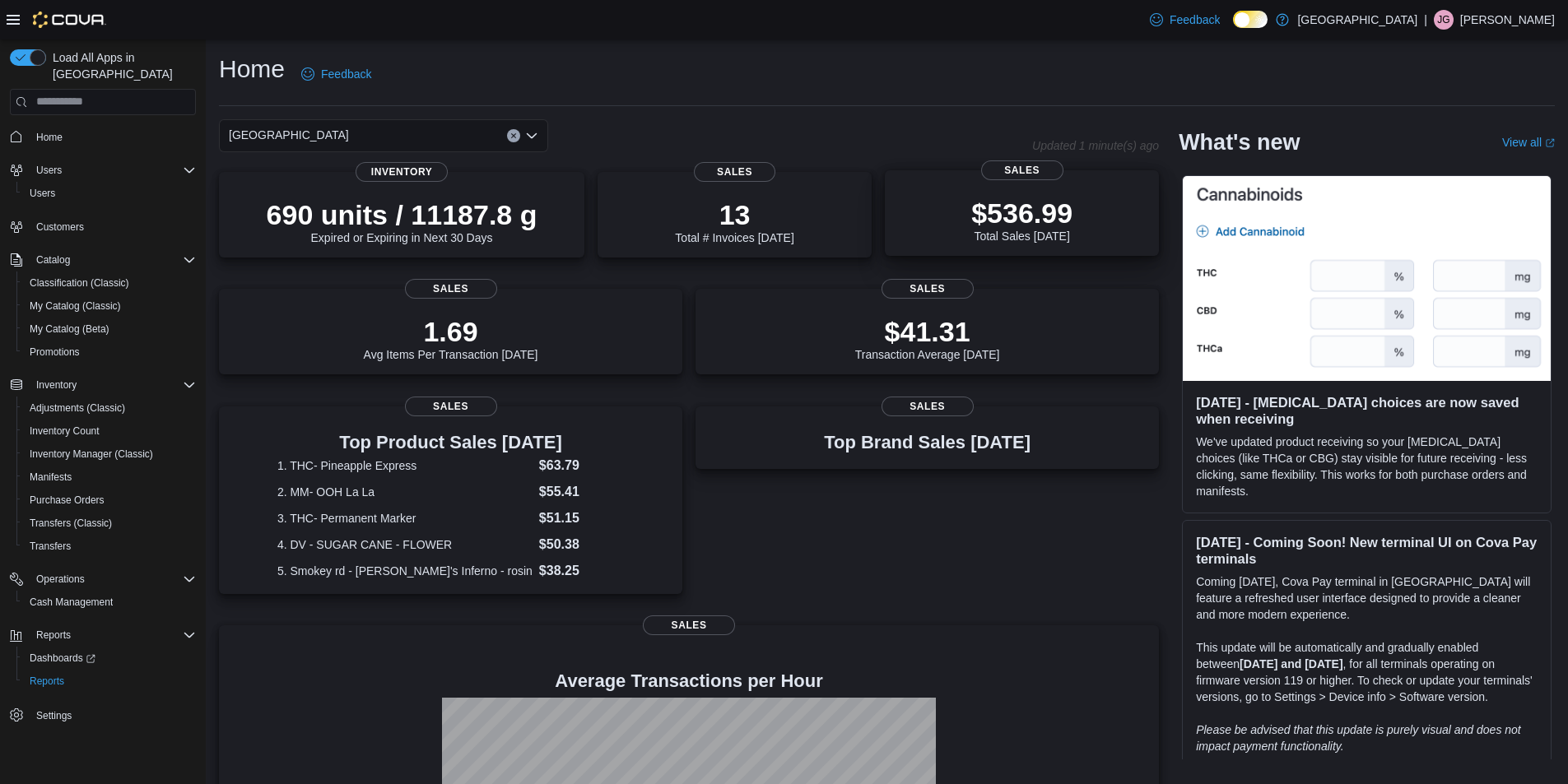
click at [995, 230] on div "$536.99 Total Sales Today" at bounding box center [1021, 219] width 101 height 46
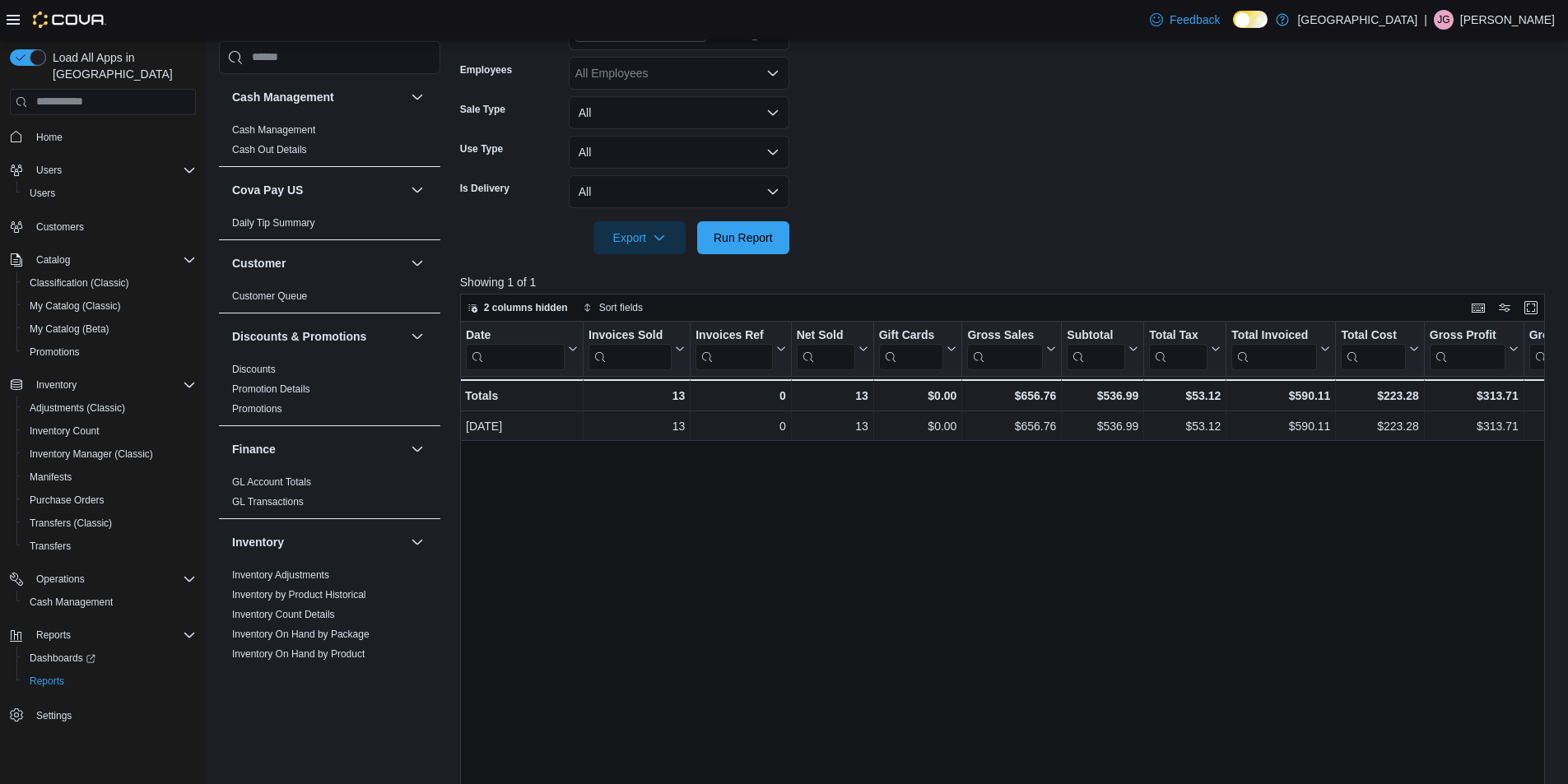
scroll to position [137, 0]
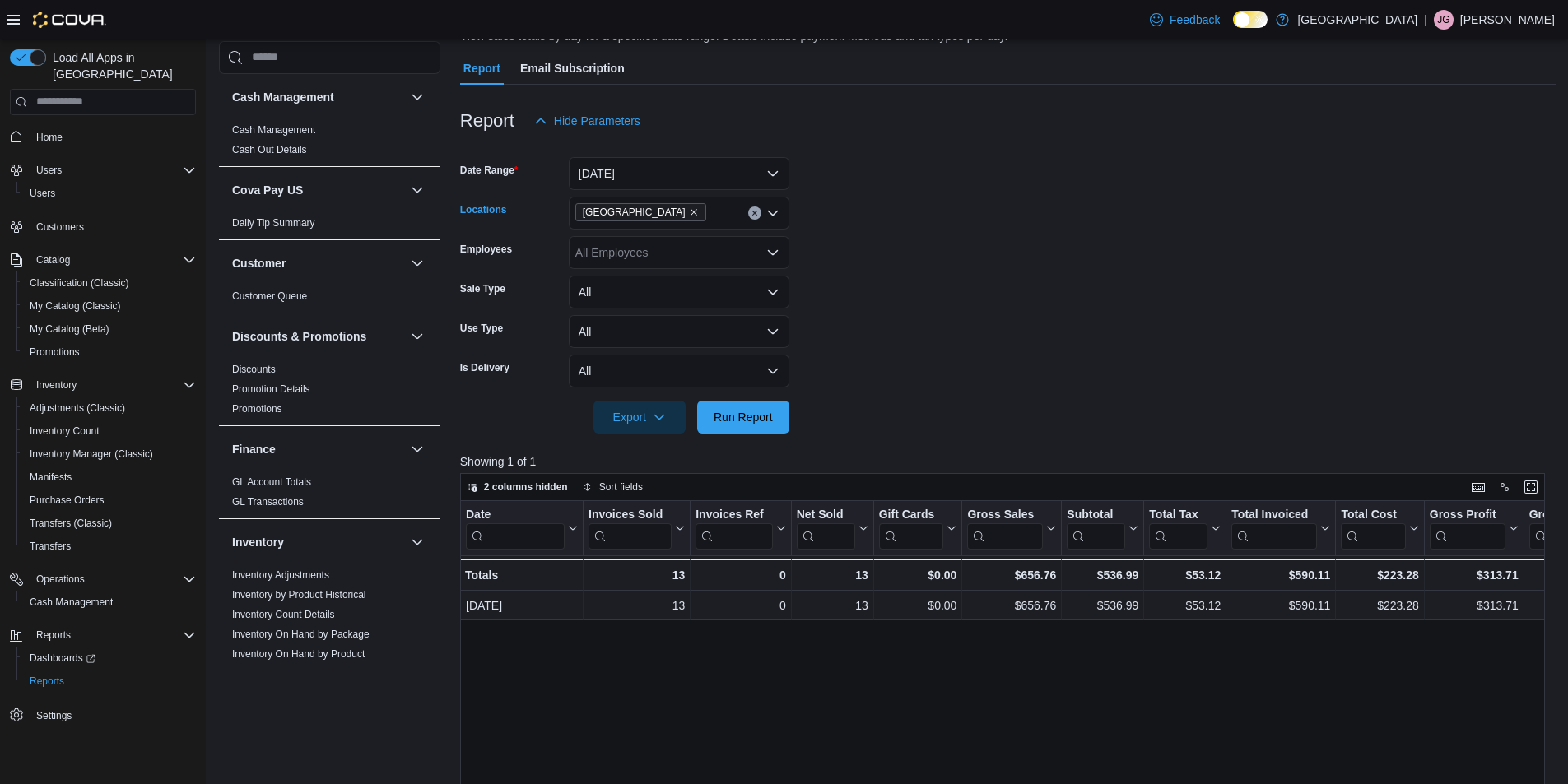
click at [752, 214] on icon "Clear input" at bounding box center [754, 213] width 6 height 6
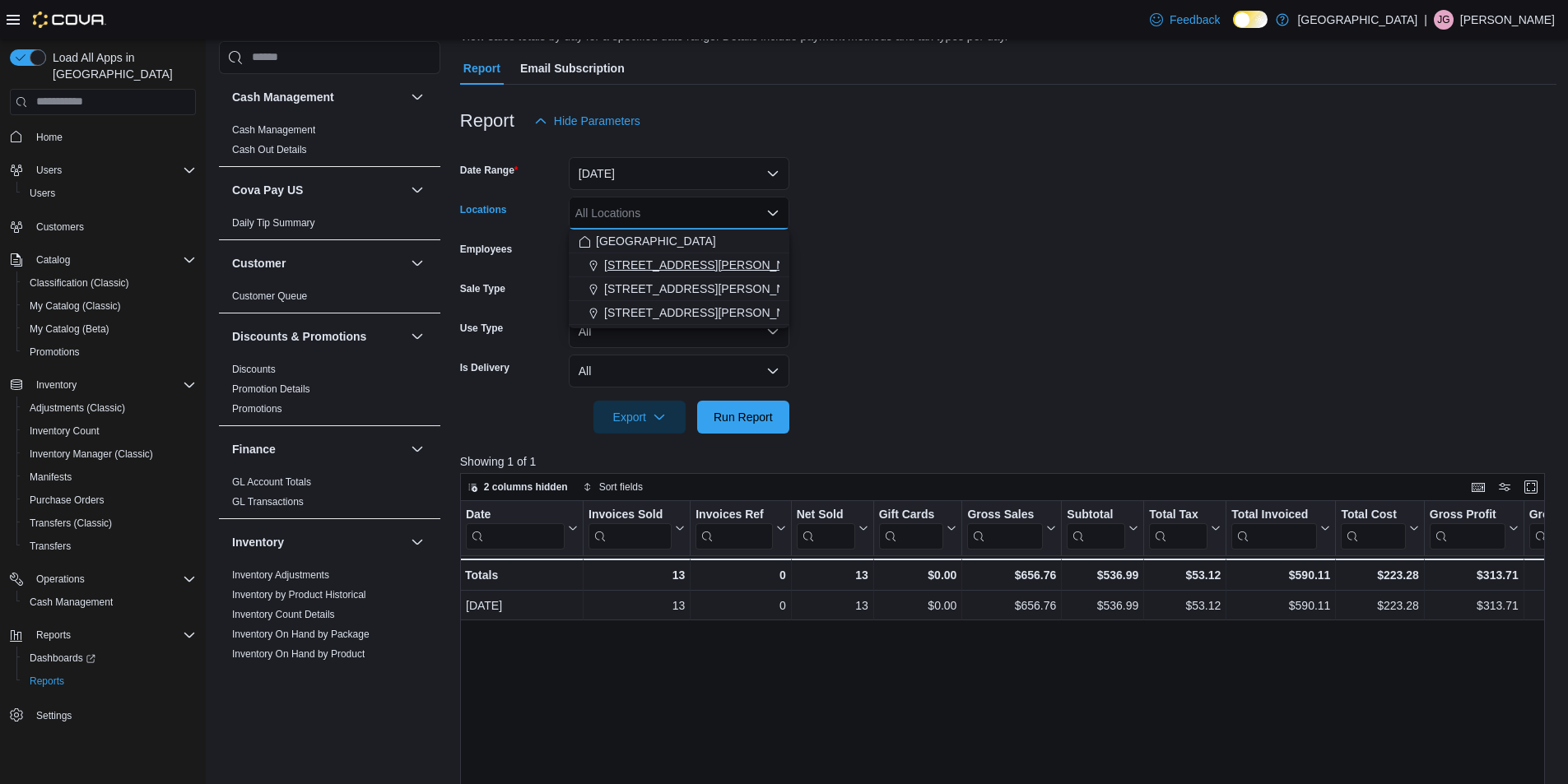
click at [689, 267] on span "[STREET_ADDRESS][PERSON_NAME]" at bounding box center [708, 265] width 209 height 17
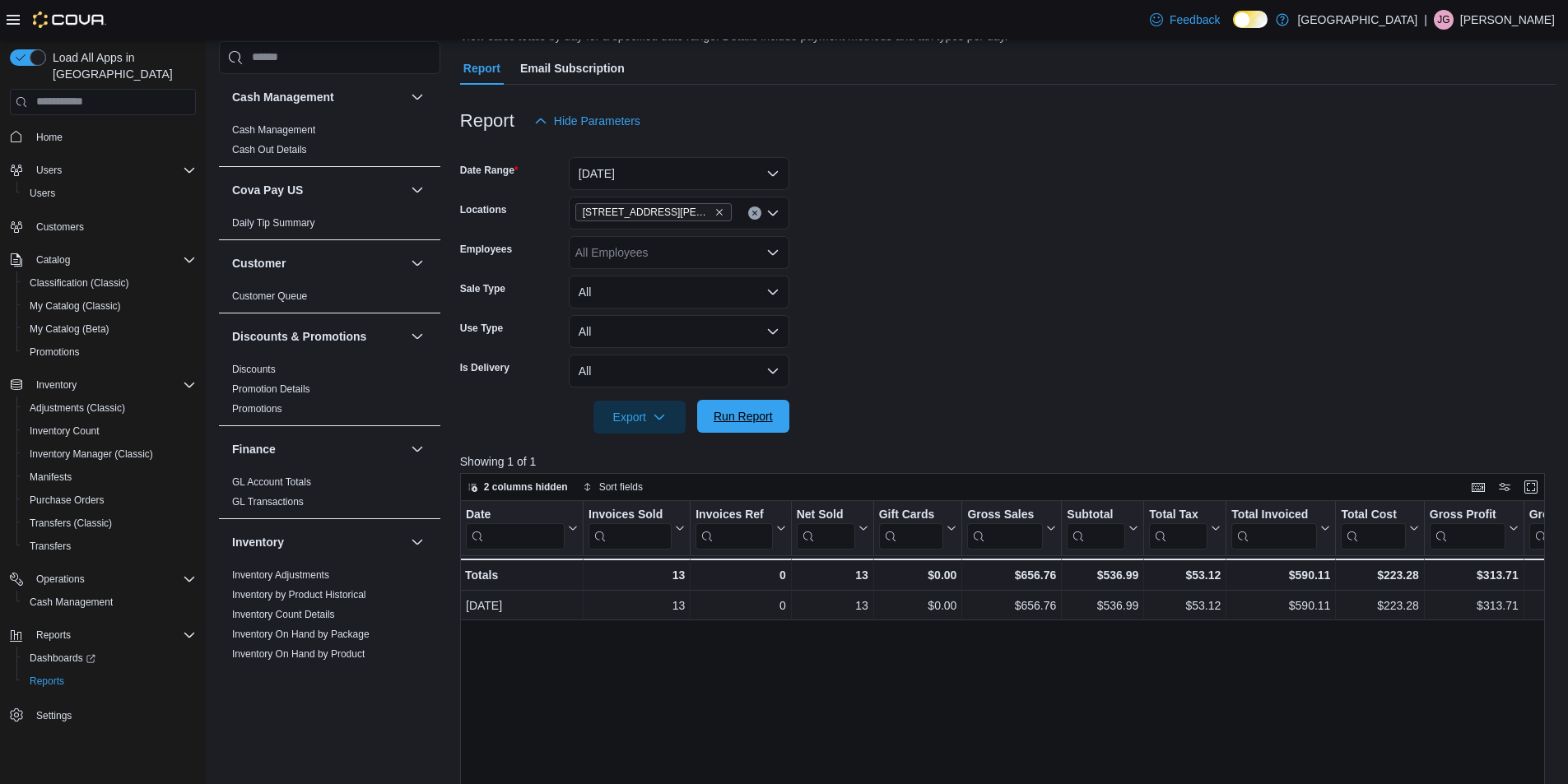
click at [756, 409] on span "Run Report" at bounding box center [743, 416] width 59 height 17
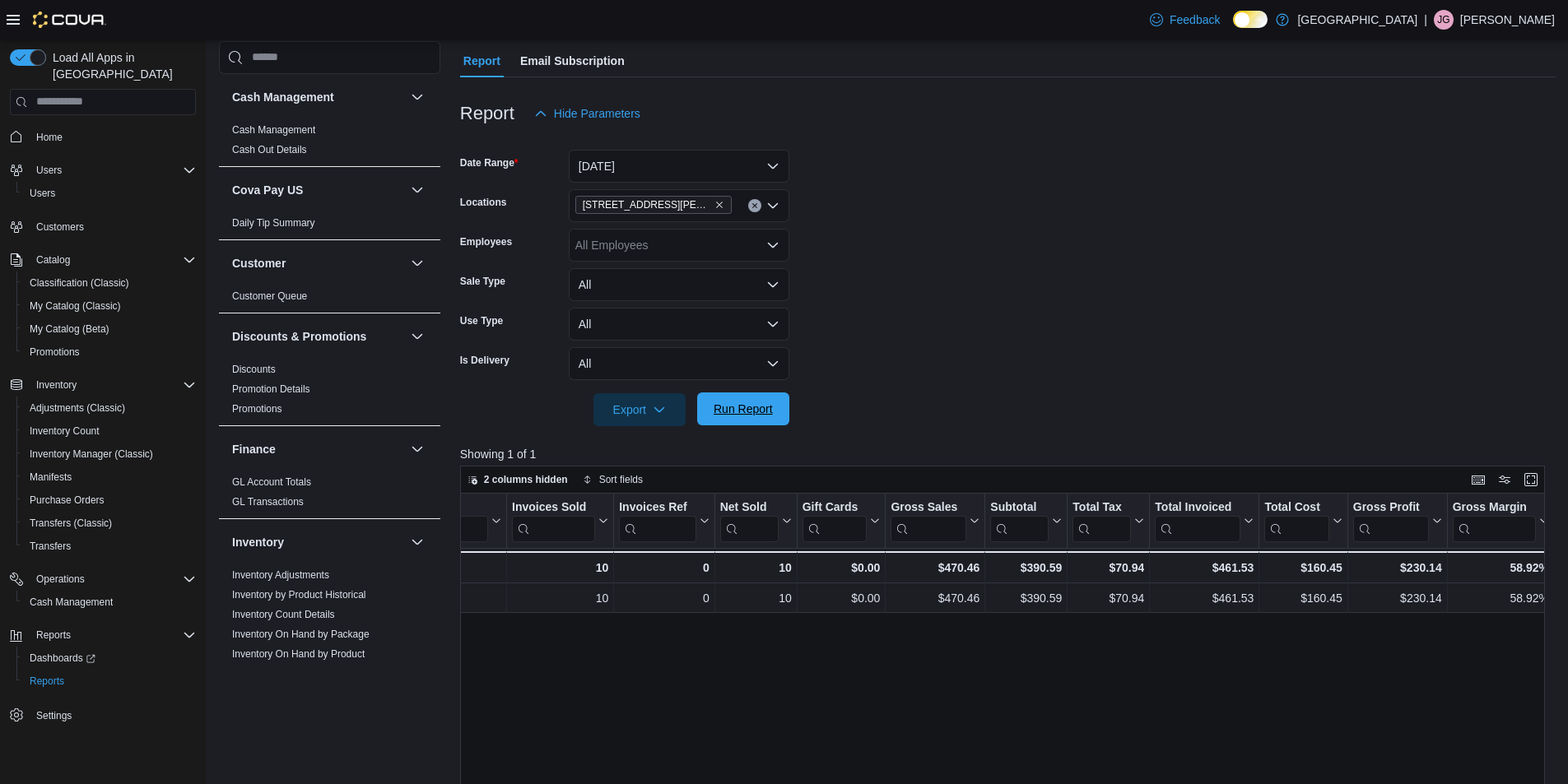
scroll to position [137, 0]
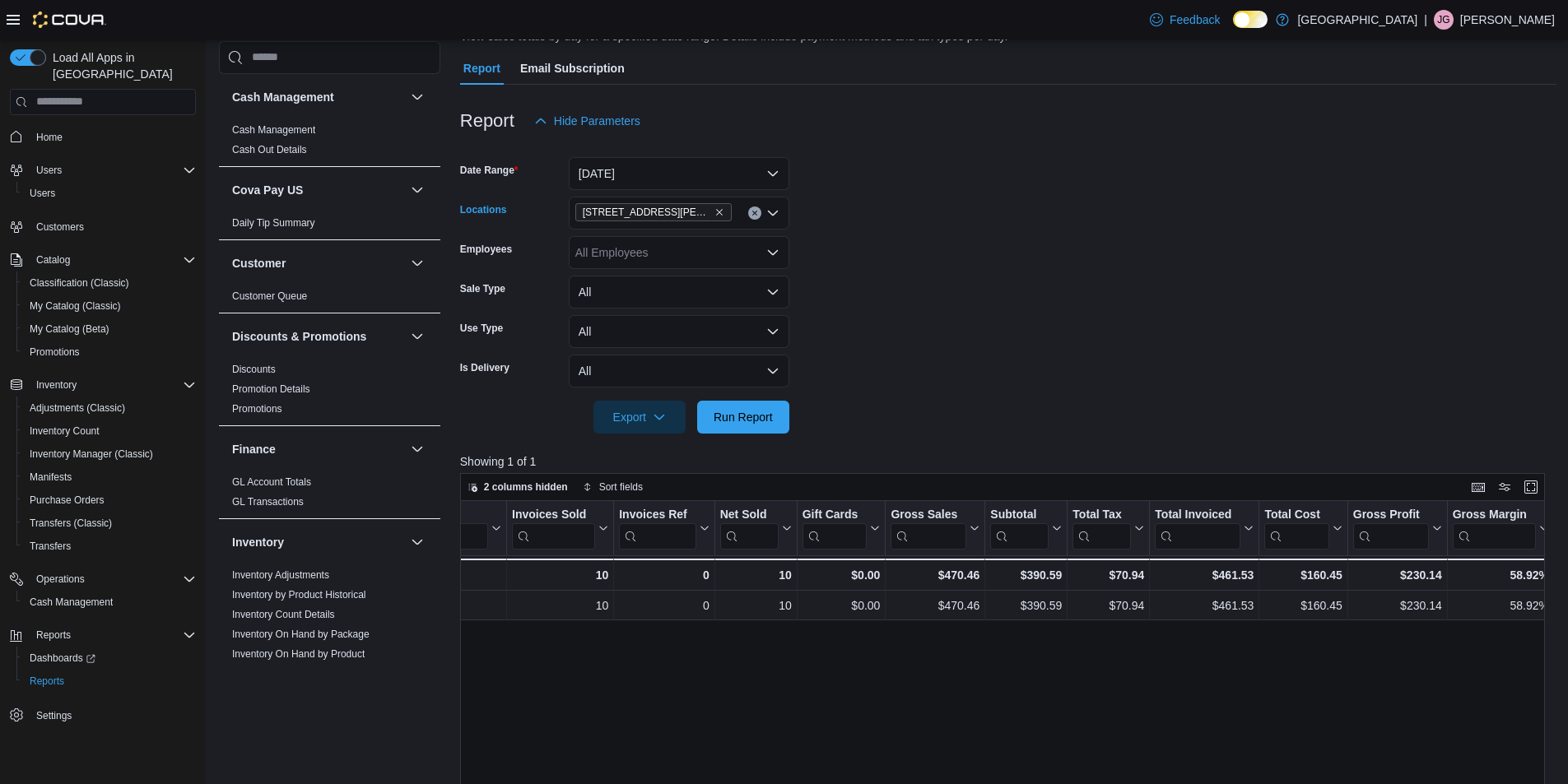
click at [754, 213] on icon "Clear input" at bounding box center [754, 213] width 4 height 4
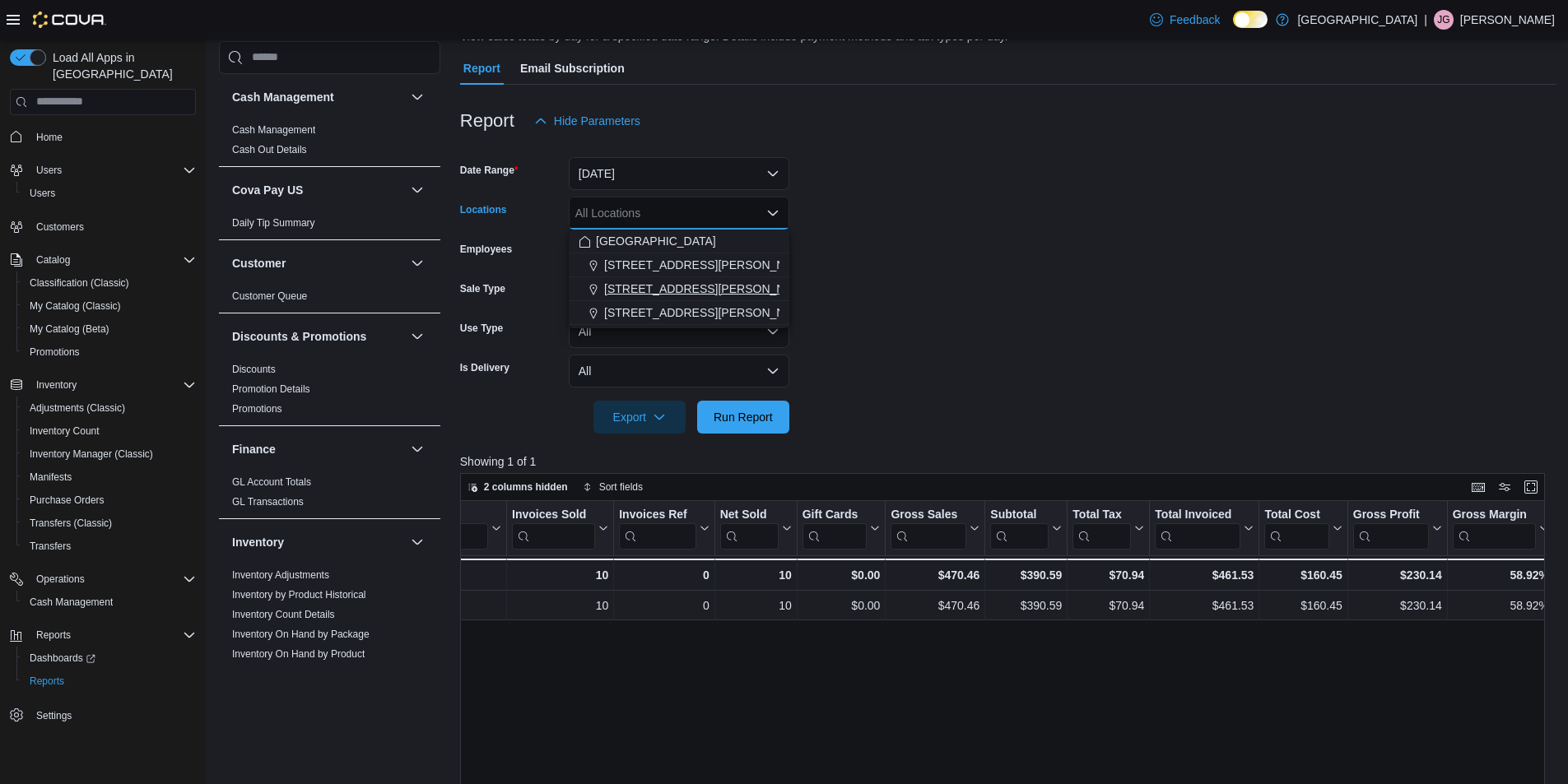
click at [707, 287] on span "[STREET_ADDRESS][PERSON_NAME]" at bounding box center [708, 288] width 209 height 17
click at [734, 416] on span "Run Report" at bounding box center [743, 416] width 59 height 17
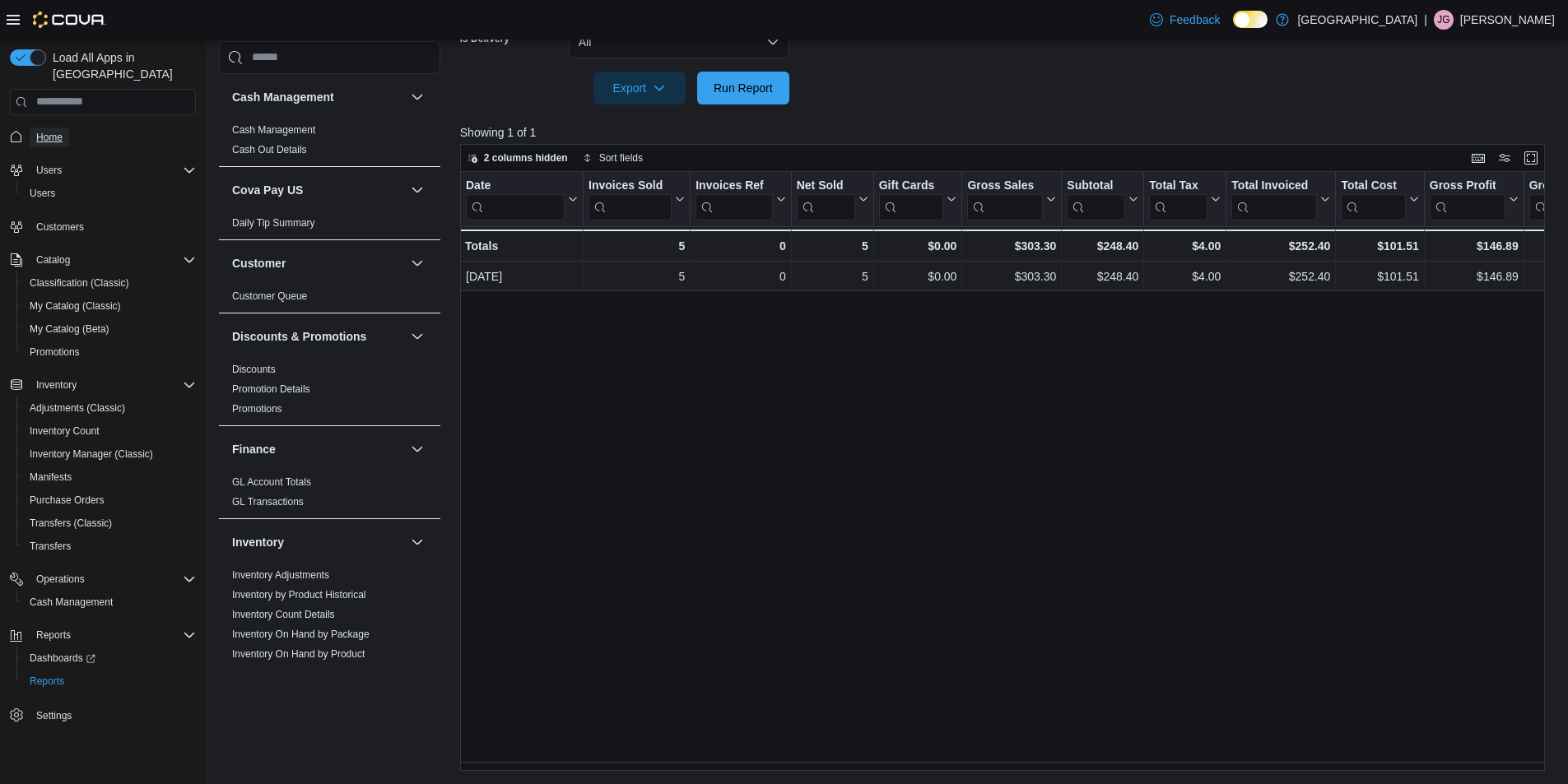
click at [48, 131] on span "Home" at bounding box center [49, 137] width 27 height 13
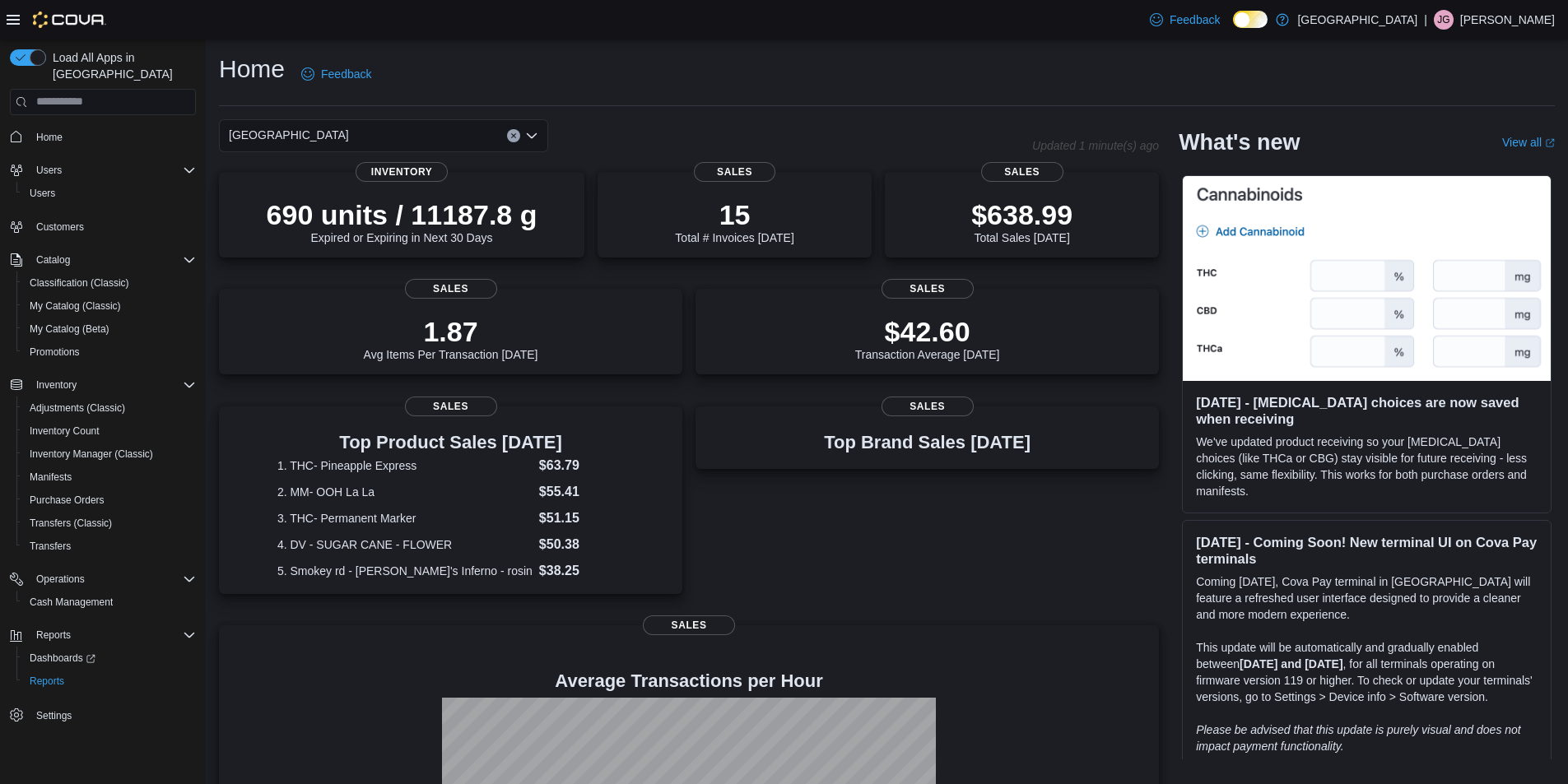
click at [367, 135] on div "[GEOGRAPHIC_DATA]" at bounding box center [383, 135] width 329 height 33
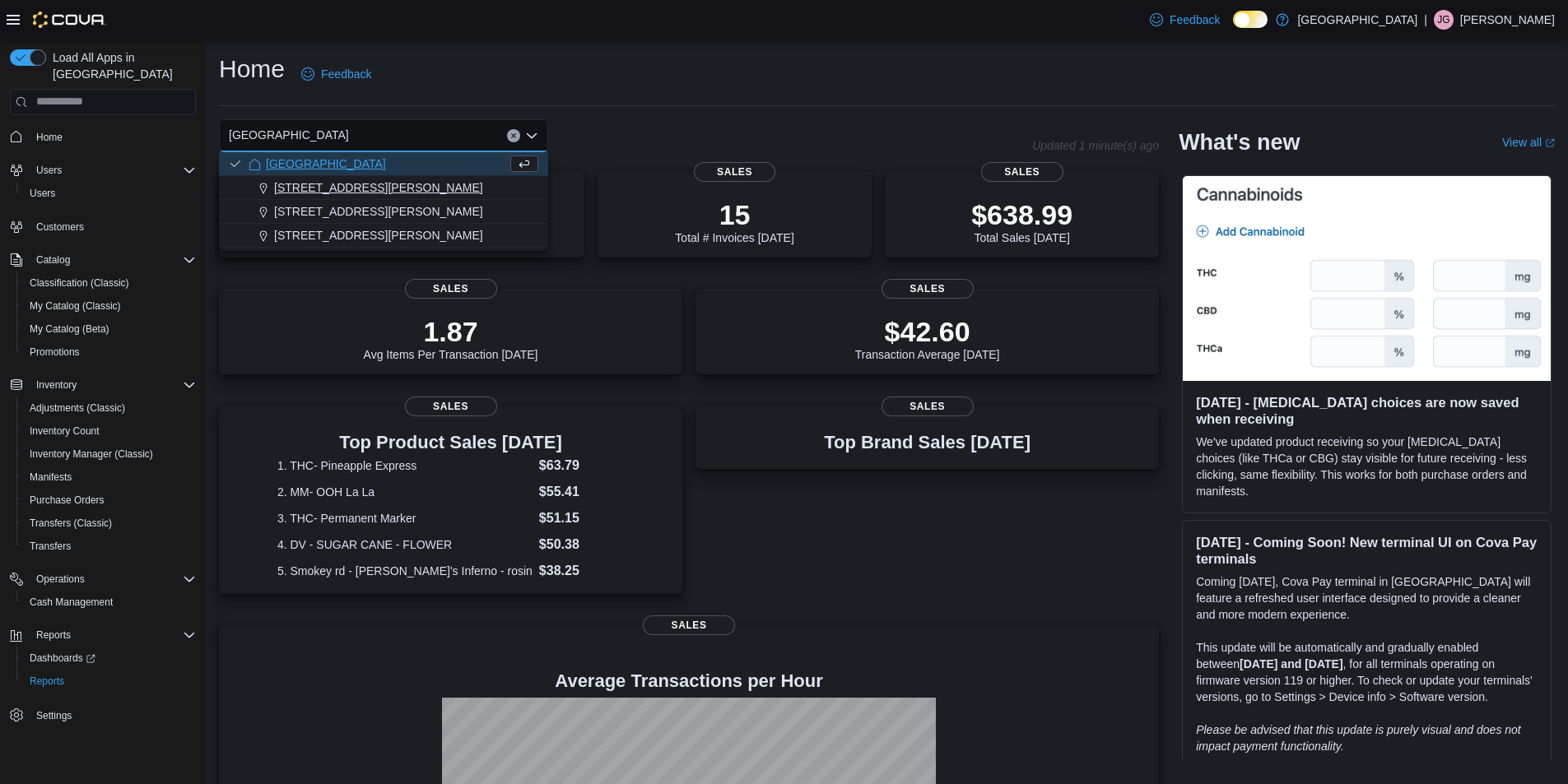
click at [363, 186] on span "[STREET_ADDRESS][PERSON_NAME]" at bounding box center [378, 188] width 209 height 17
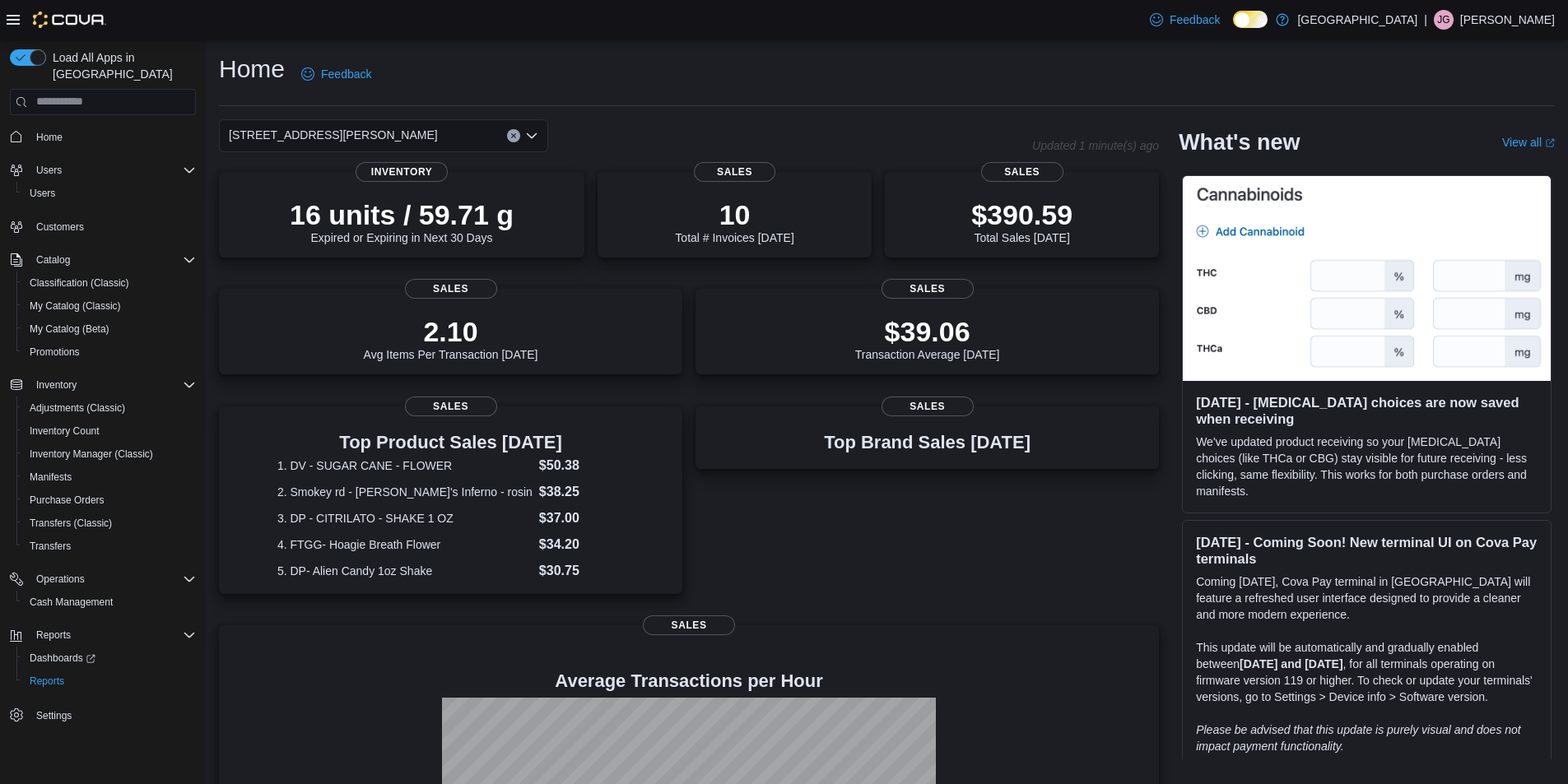
click at [400, 140] on div "[STREET_ADDRESS][PERSON_NAME]" at bounding box center [383, 135] width 329 height 33
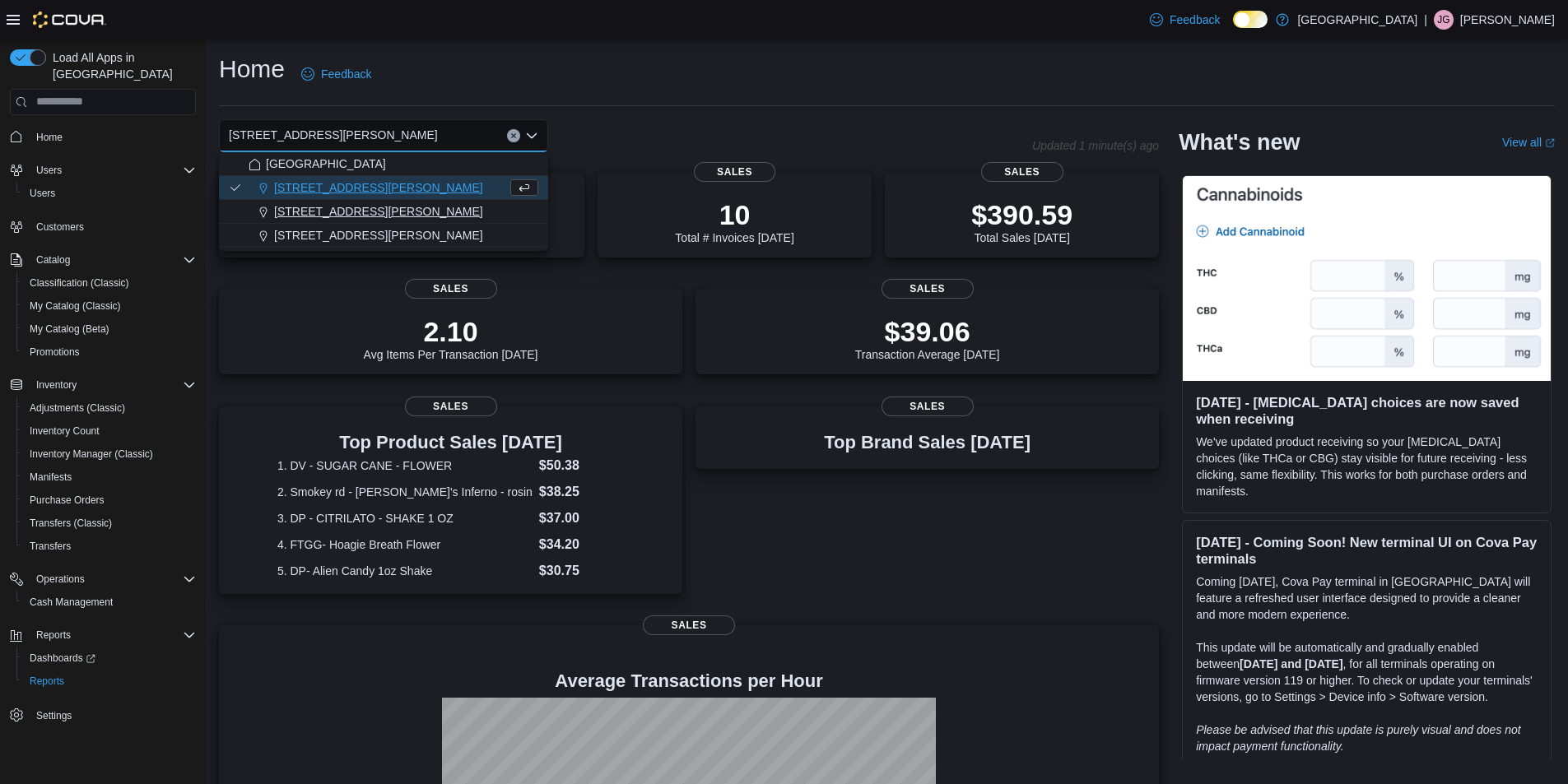
click at [382, 211] on span "[STREET_ADDRESS][PERSON_NAME]" at bounding box center [378, 212] width 209 height 17
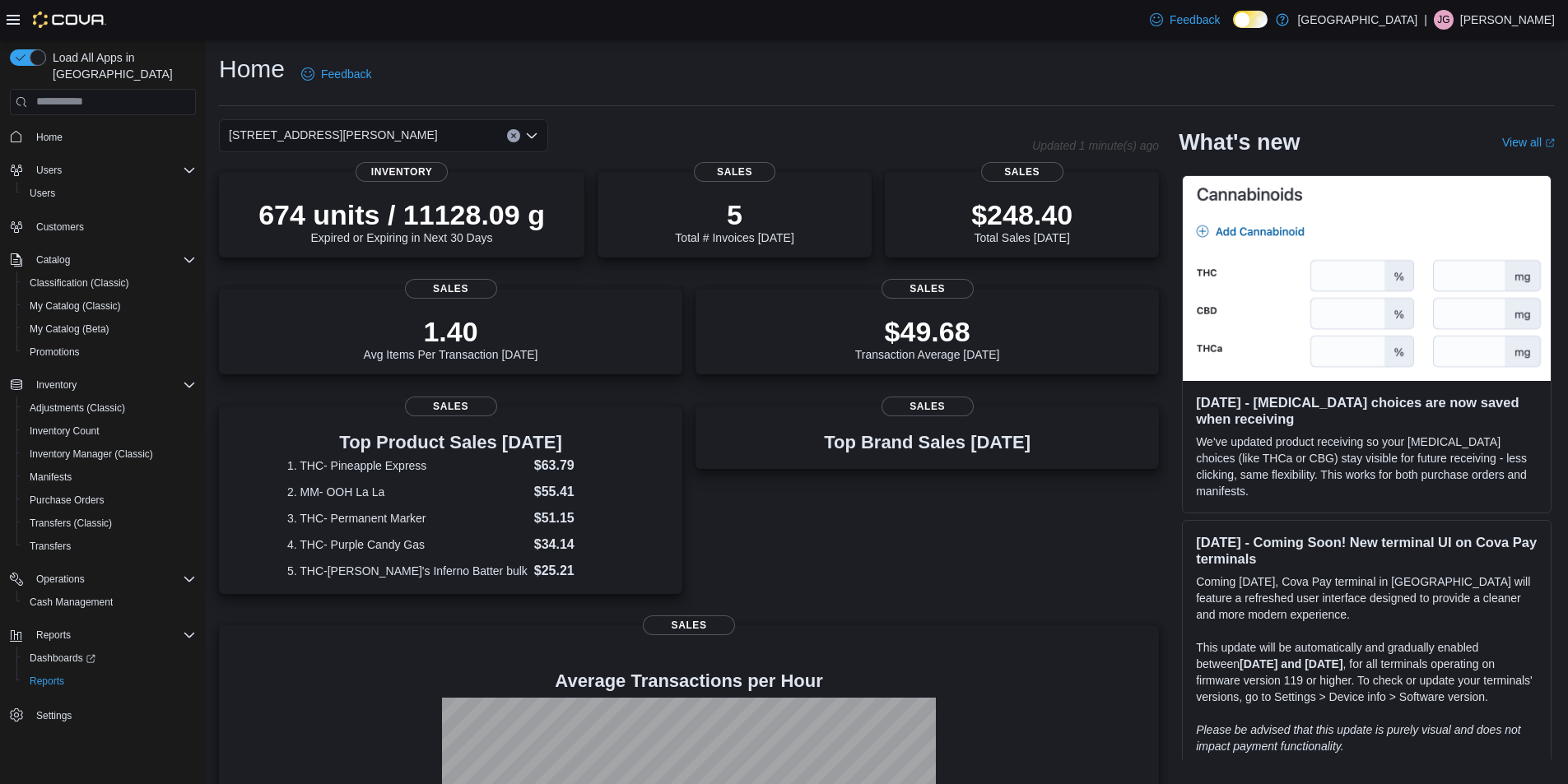
click at [395, 126] on div "[STREET_ADDRESS][PERSON_NAME]" at bounding box center [383, 135] width 329 height 33
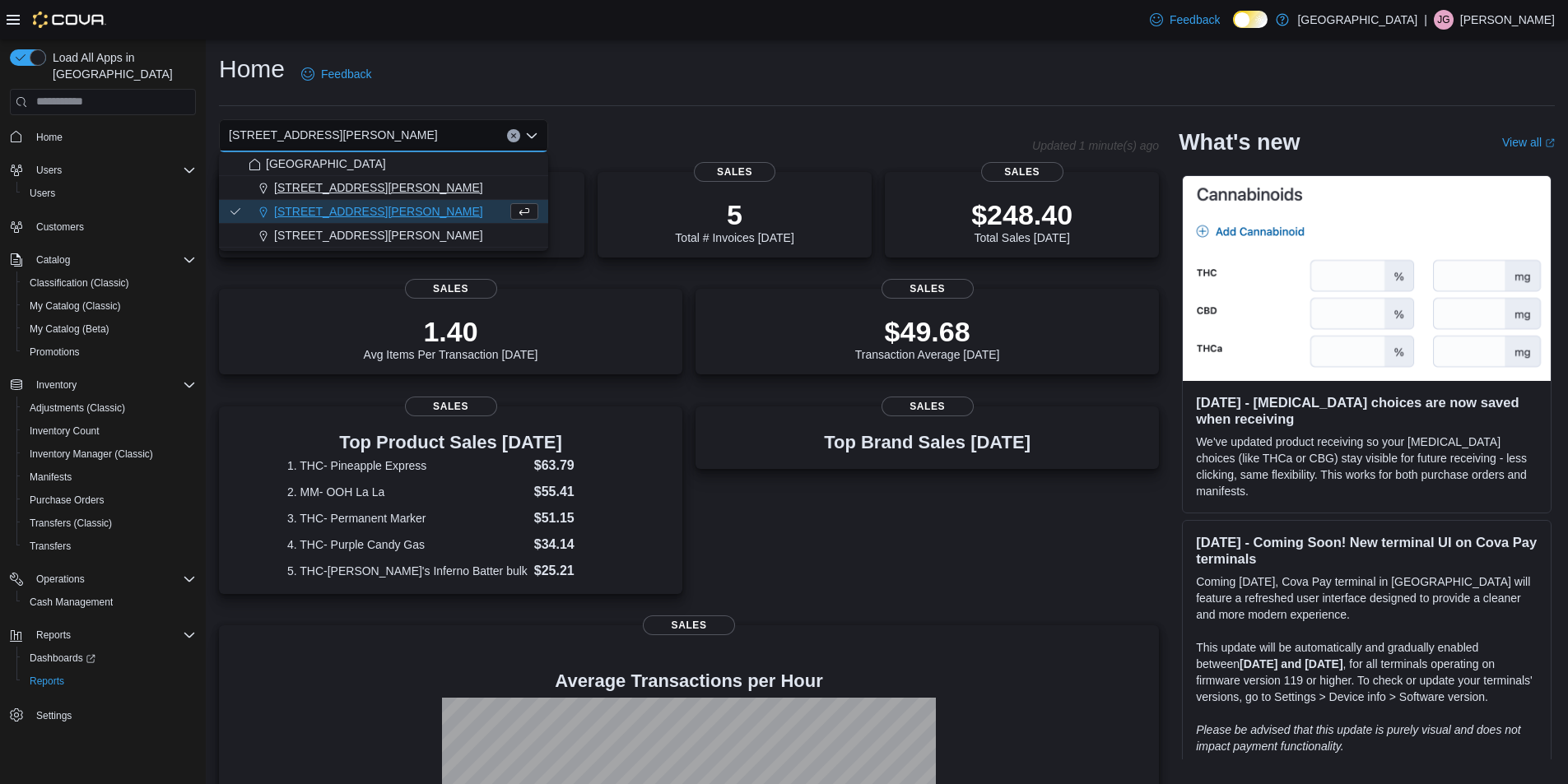
click at [380, 181] on div "[STREET_ADDRESS][PERSON_NAME]" at bounding box center [394, 188] width 289 height 17
